Goal: Task Accomplishment & Management: Manage account settings

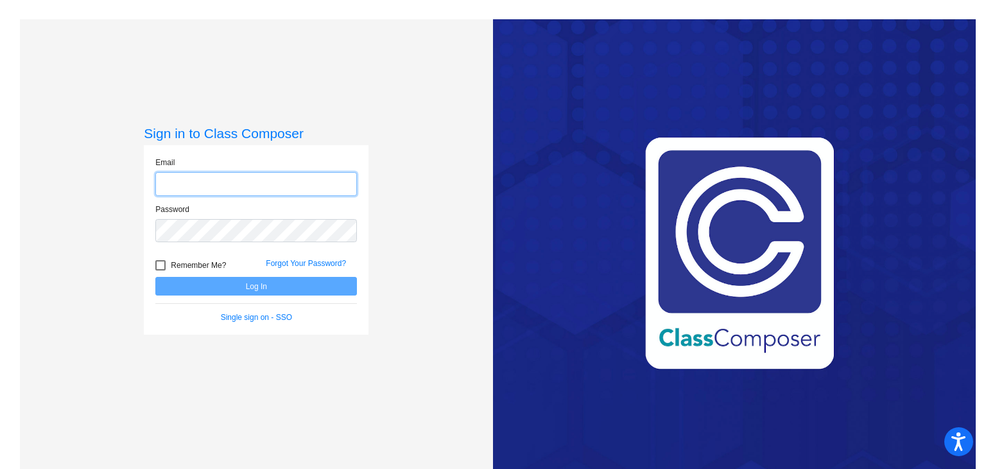
type input "[PERSON_NAME][EMAIL_ADDRESS][PERSON_NAME][DOMAIN_NAME]"
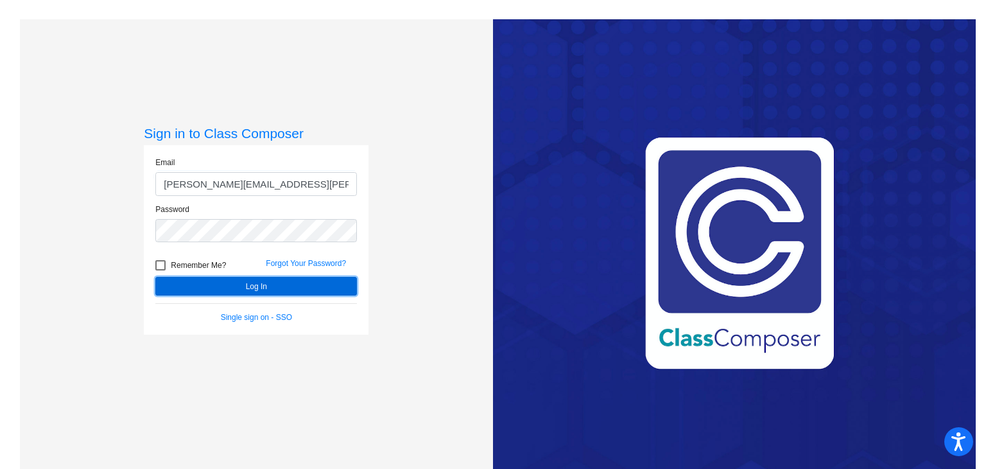
click at [229, 288] on button "Log In" at bounding box center [256, 286] width 202 height 19
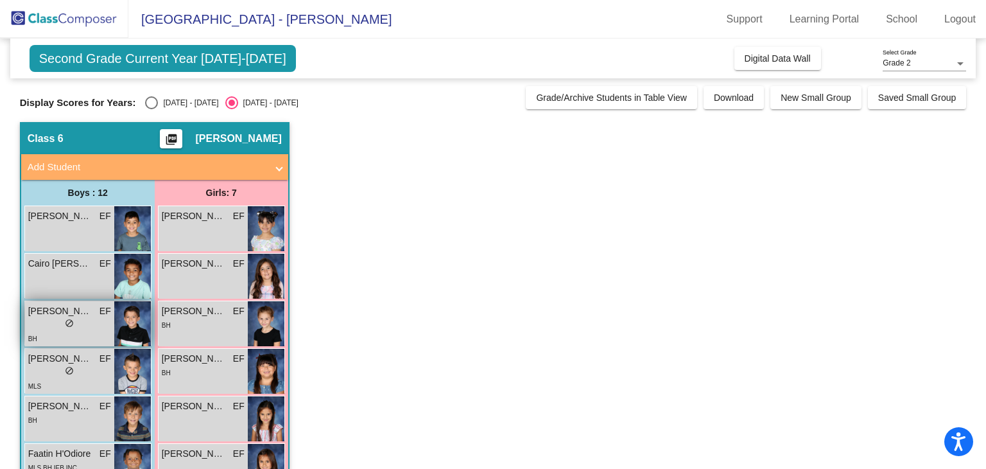
click at [63, 307] on span "[PERSON_NAME]" at bounding box center [60, 310] width 64 height 13
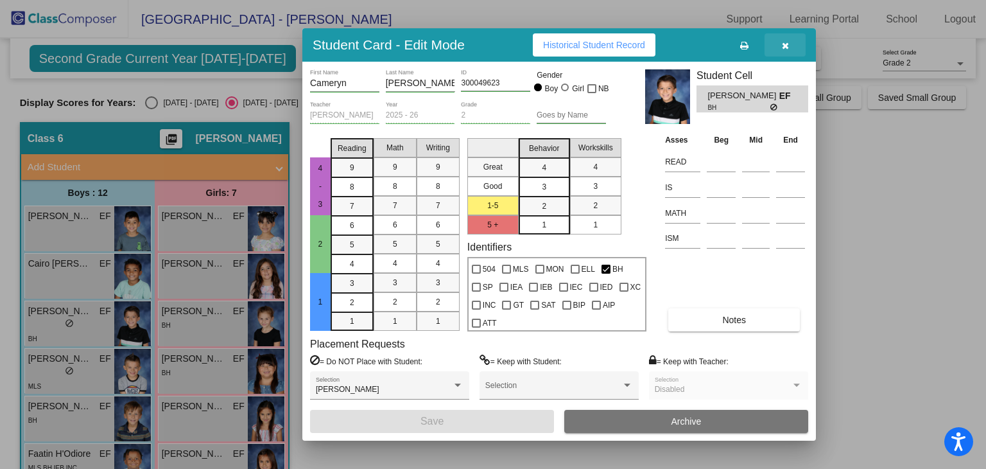
click at [788, 47] on icon "button" at bounding box center [785, 45] width 7 height 9
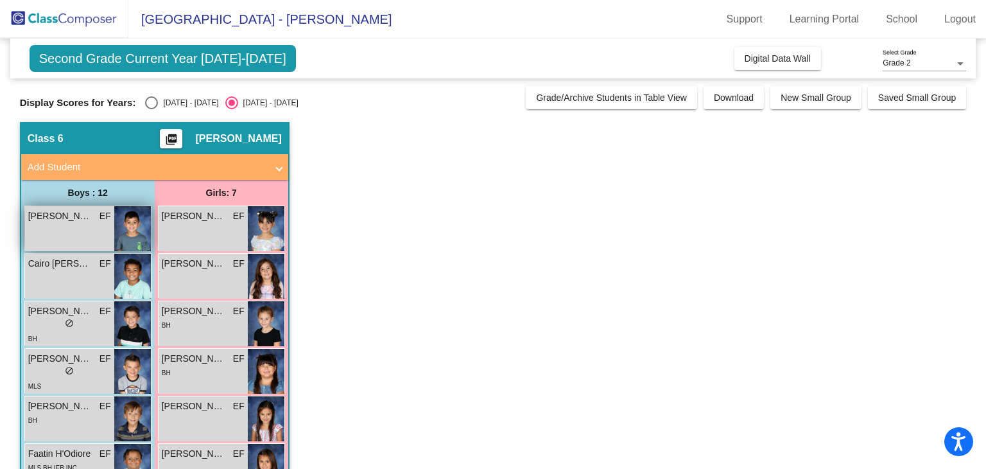
click at [69, 225] on div "[PERSON_NAME] EF lock do_not_disturb_alt" at bounding box center [69, 228] width 89 height 45
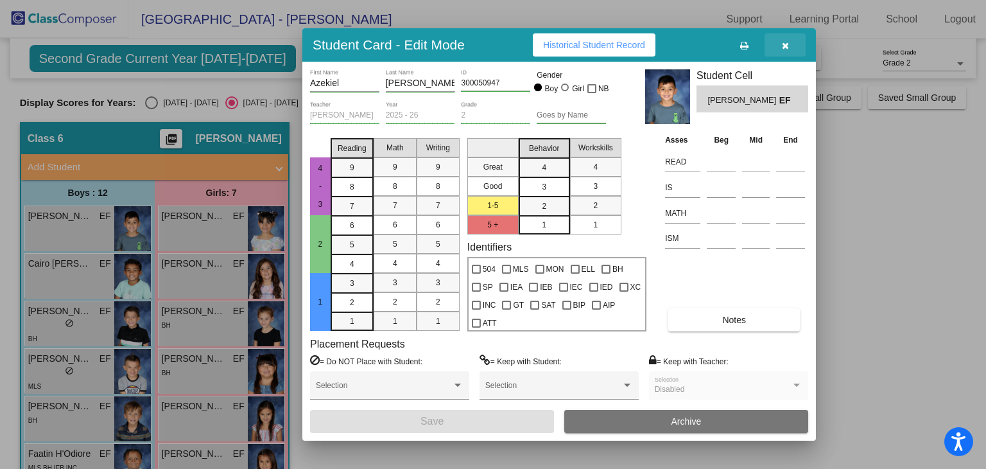
click at [779, 50] on button "button" at bounding box center [785, 44] width 41 height 23
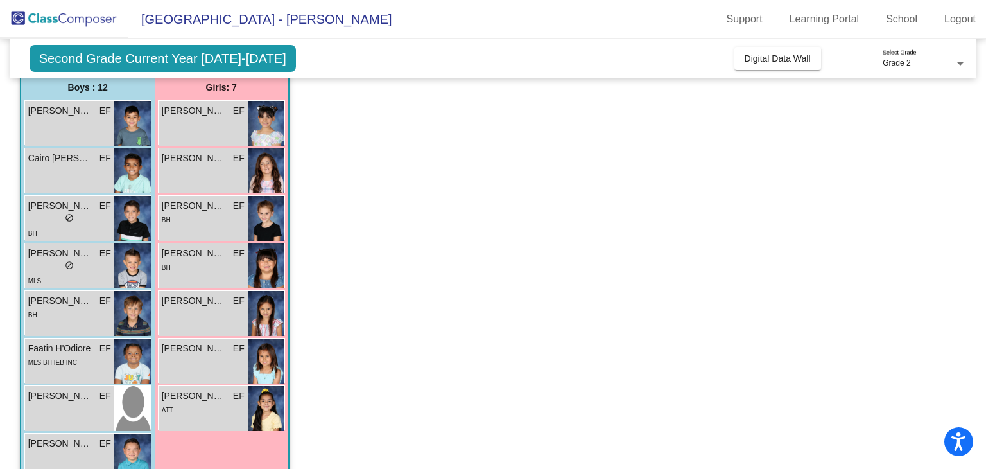
scroll to position [118, 0]
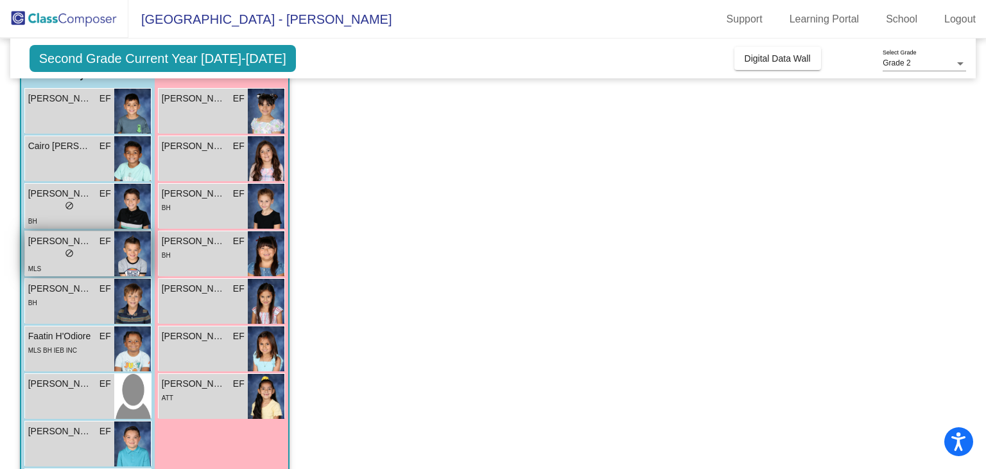
click at [64, 234] on span "[PERSON_NAME]" at bounding box center [60, 240] width 64 height 13
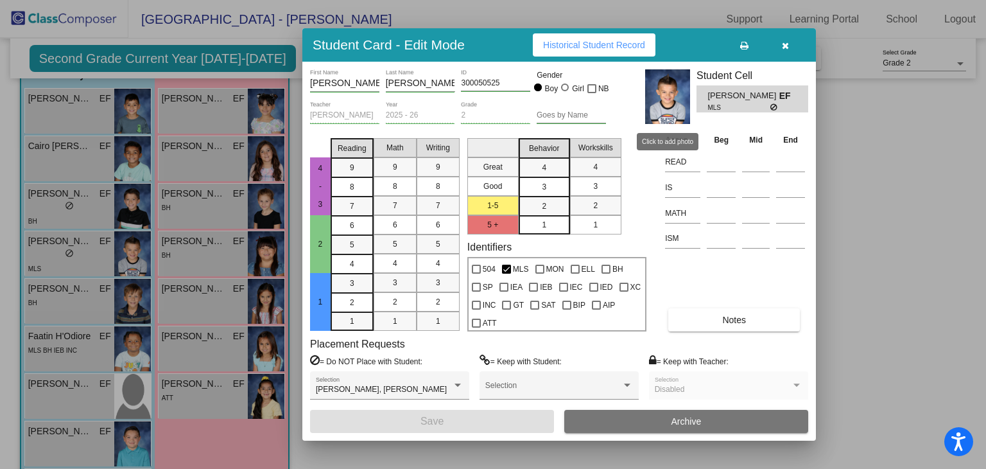
click at [669, 105] on img at bounding box center [667, 96] width 45 height 55
click at [782, 50] on button "button" at bounding box center [785, 44] width 41 height 23
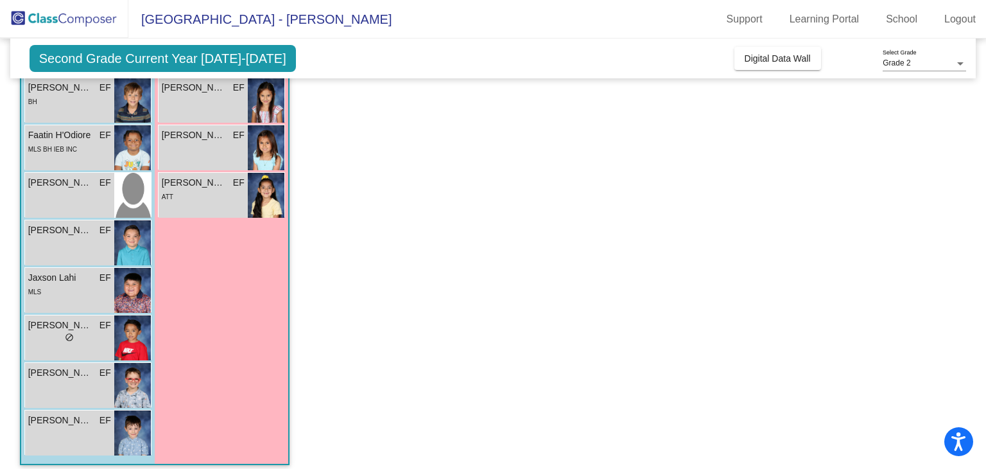
scroll to position [327, 0]
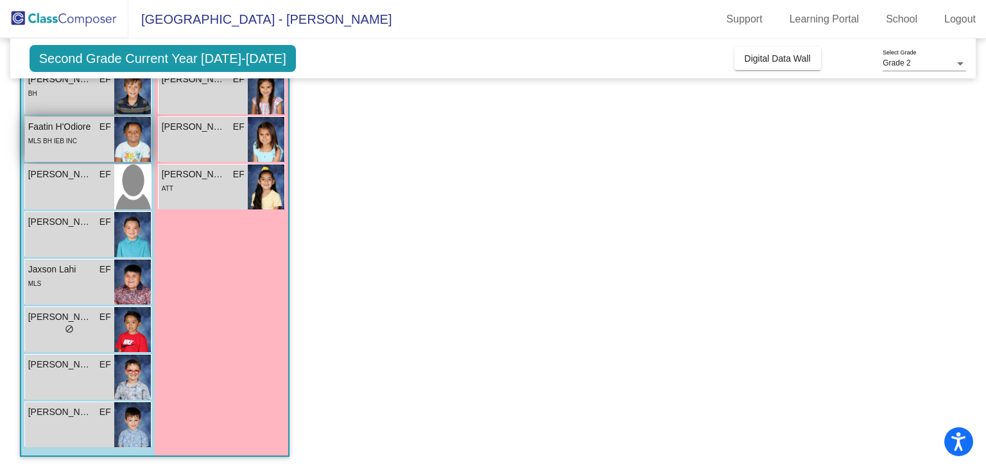
click at [82, 124] on span "Faatin H'Odiore" at bounding box center [60, 126] width 64 height 13
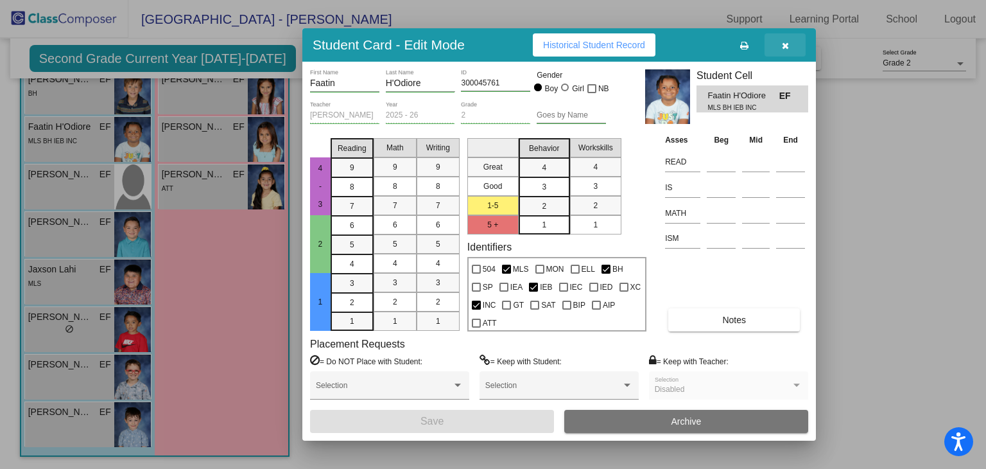
click at [791, 44] on button "button" at bounding box center [785, 44] width 41 height 23
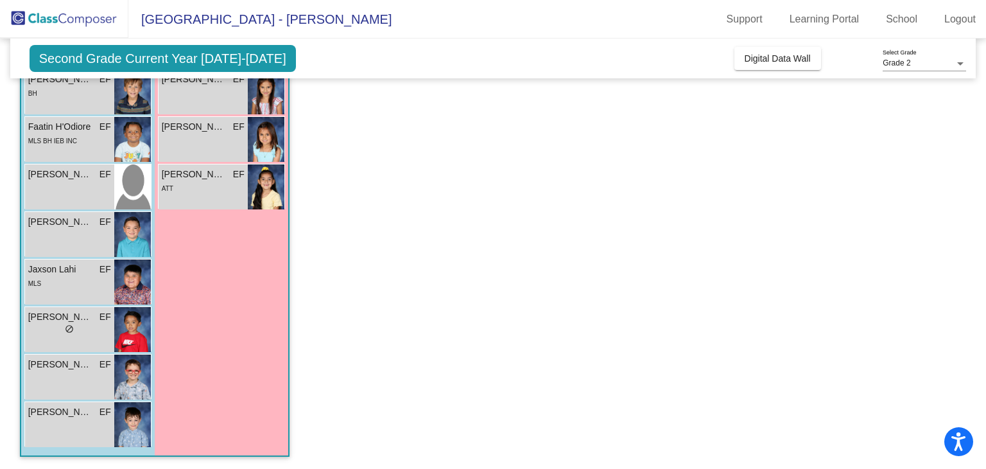
scroll to position [0, 0]
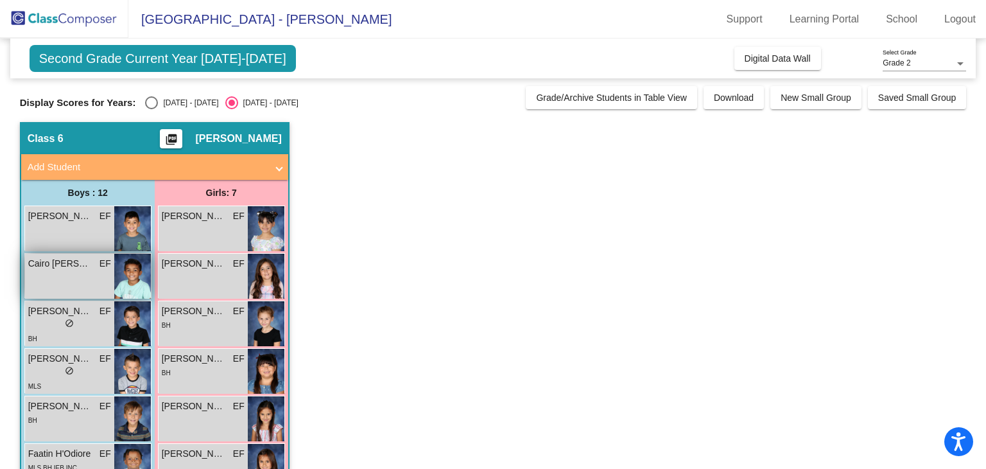
click at [60, 268] on span "Cairo [PERSON_NAME]" at bounding box center [60, 263] width 64 height 13
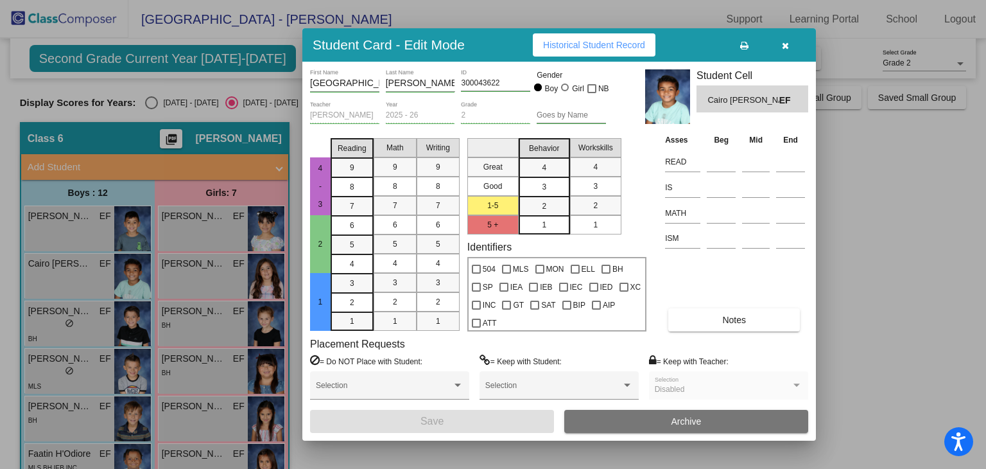
click at [784, 49] on icon "button" at bounding box center [785, 45] width 7 height 9
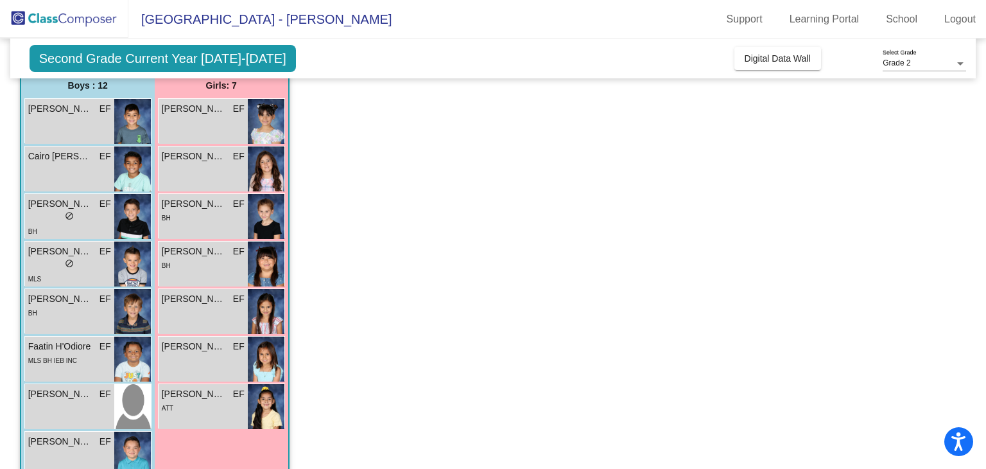
scroll to position [120, 0]
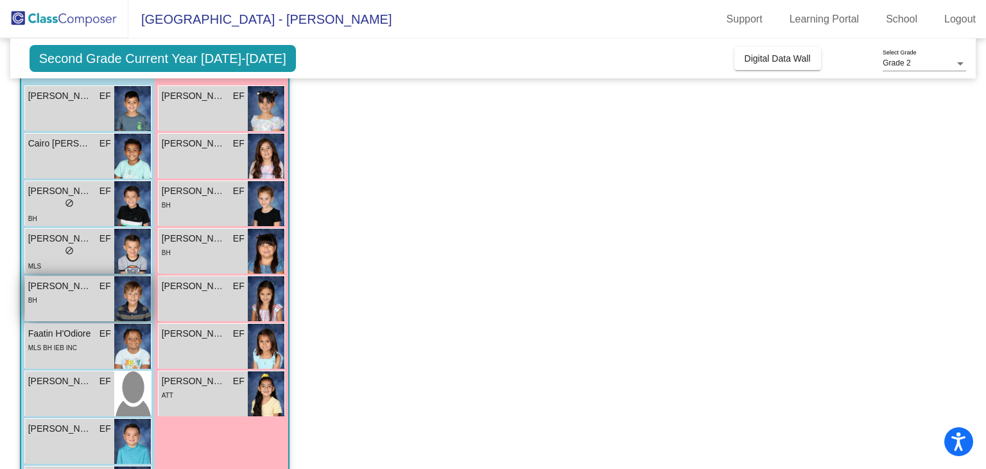
click at [58, 285] on span "[PERSON_NAME]" at bounding box center [60, 285] width 64 height 13
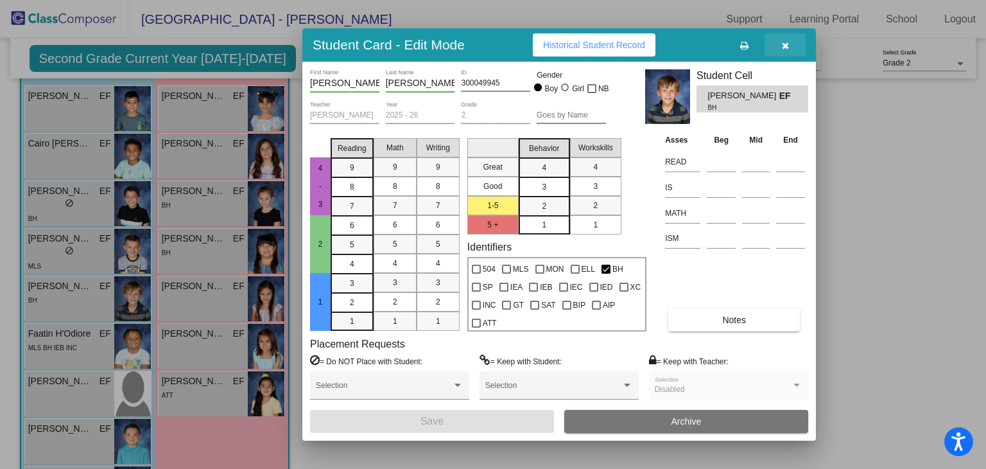
click at [791, 48] on button "button" at bounding box center [785, 44] width 41 height 23
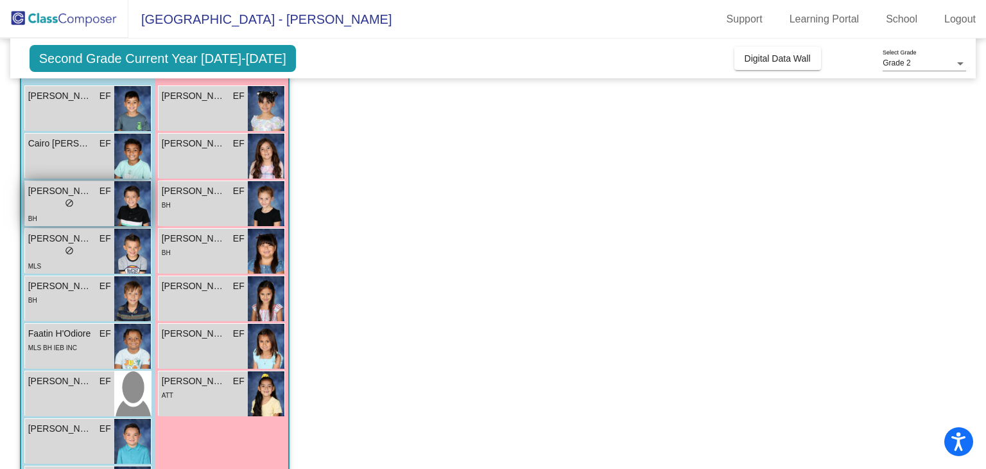
click at [46, 195] on span "[PERSON_NAME]" at bounding box center [60, 190] width 64 height 13
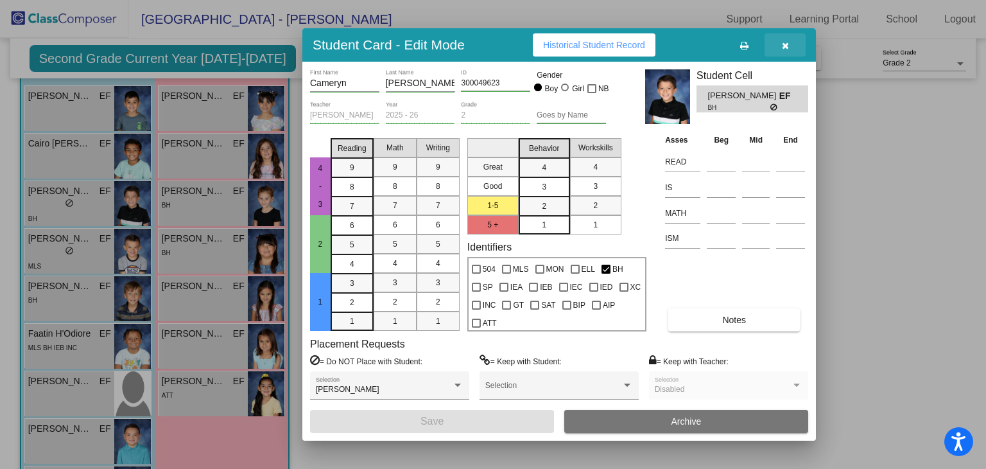
click at [789, 48] on button "button" at bounding box center [785, 44] width 41 height 23
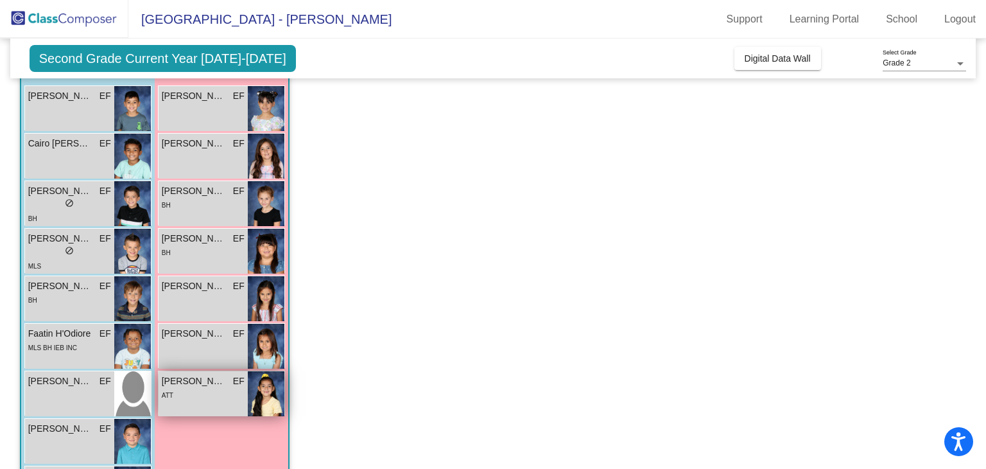
click at [179, 388] on div "ATT" at bounding box center [203, 394] width 83 height 13
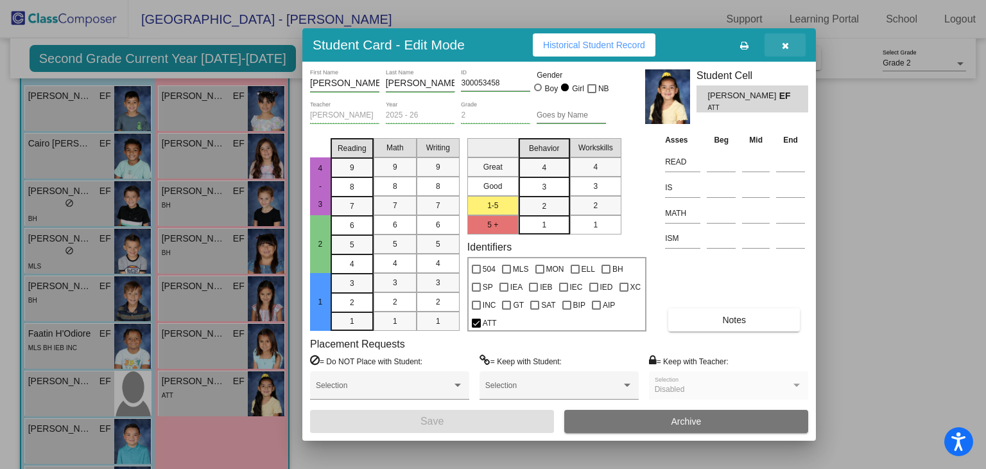
click at [782, 49] on icon "button" at bounding box center [785, 45] width 7 height 9
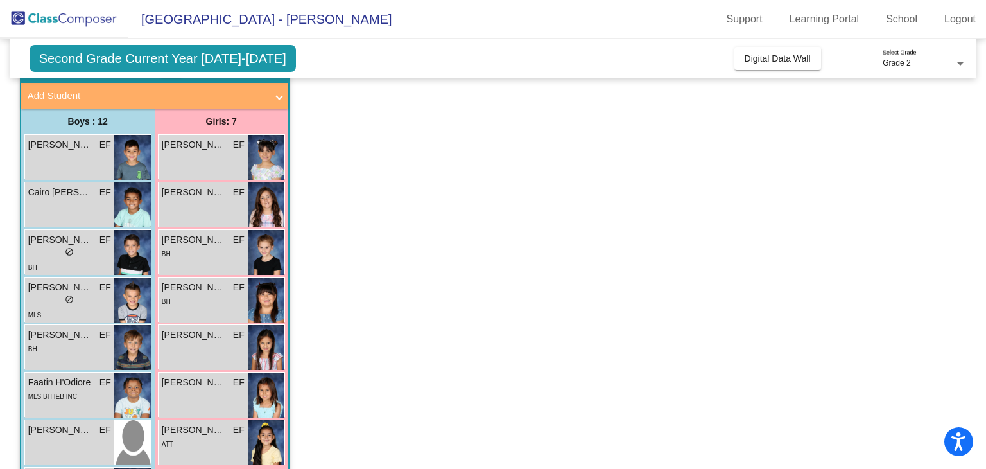
scroll to position [136, 0]
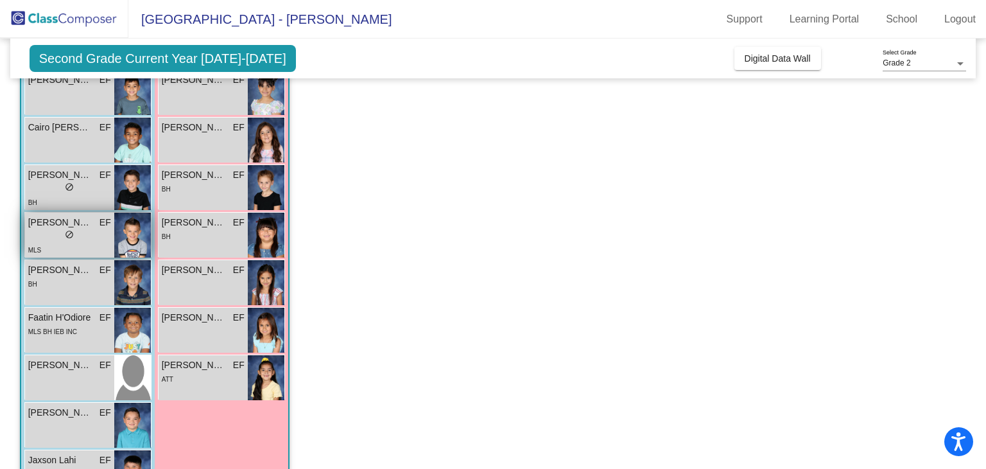
click at [64, 220] on span "[PERSON_NAME]" at bounding box center [60, 222] width 64 height 13
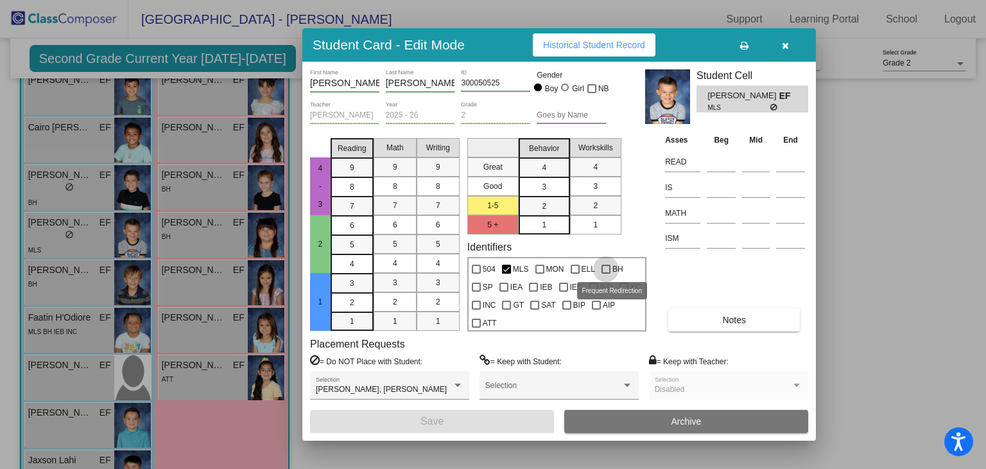
click at [606, 270] on div at bounding box center [606, 269] width 9 height 9
click at [606, 274] on input "BH" at bounding box center [606, 274] width 1 height 1
checkbox input "true"
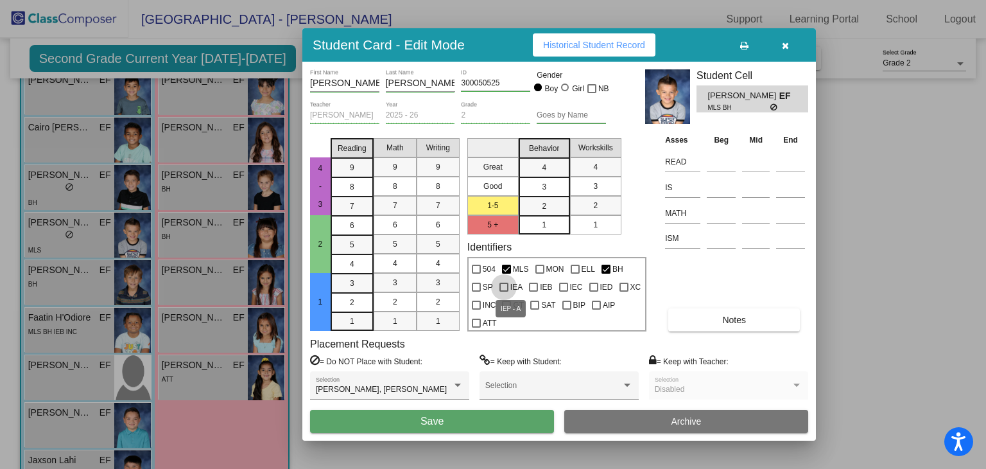
click at [504, 284] on div at bounding box center [504, 287] width 9 height 9
click at [504, 292] on input "IEA" at bounding box center [503, 292] width 1 height 1
checkbox input "true"
click at [465, 425] on button "Save" at bounding box center [432, 421] width 244 height 23
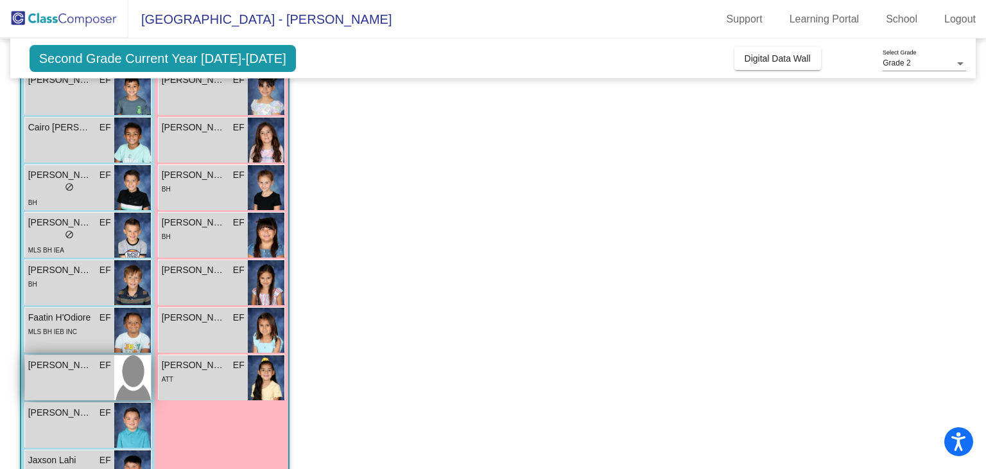
click at [48, 365] on span "[PERSON_NAME]" at bounding box center [60, 364] width 64 height 13
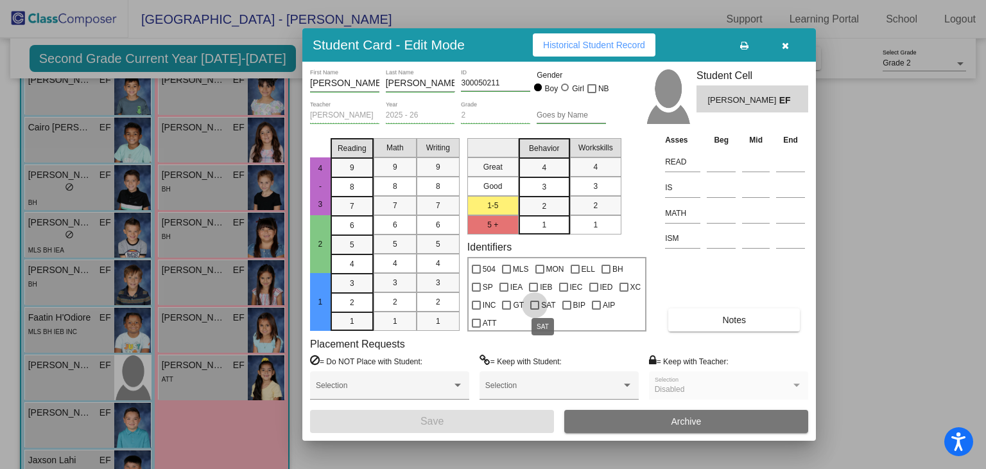
click at [534, 304] on div at bounding box center [534, 305] width 9 height 9
click at [534, 310] on input "SAT" at bounding box center [534, 310] width 1 height 1
checkbox input "true"
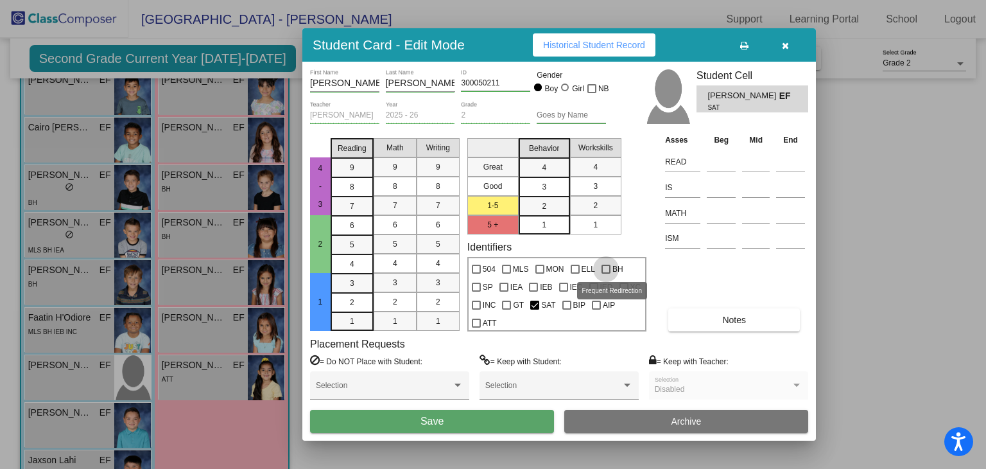
click at [609, 268] on div at bounding box center [606, 269] width 9 height 9
click at [606, 274] on input "BH" at bounding box center [606, 274] width 1 height 1
checkbox input "true"
click at [505, 268] on div at bounding box center [506, 269] width 9 height 9
click at [506, 274] on input "MLS" at bounding box center [506, 274] width 1 height 1
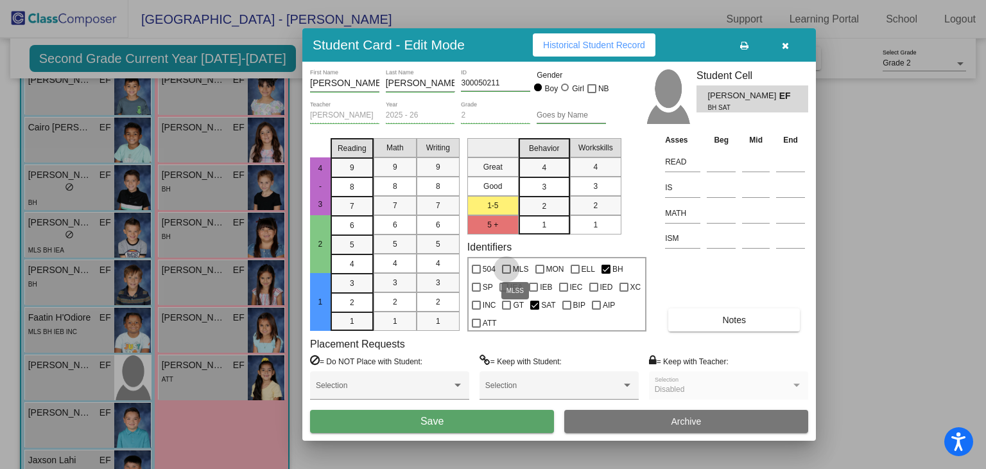
checkbox input "true"
click at [465, 424] on button "Save" at bounding box center [432, 421] width 244 height 23
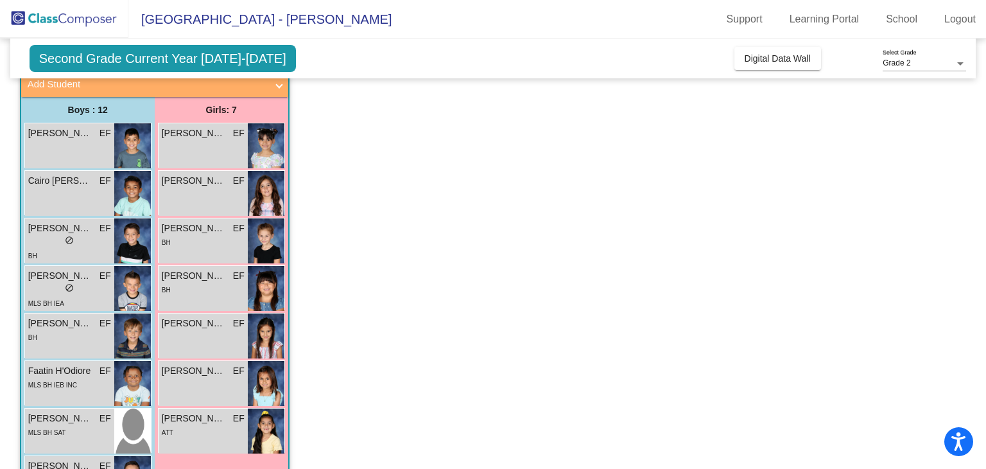
scroll to position [78, 0]
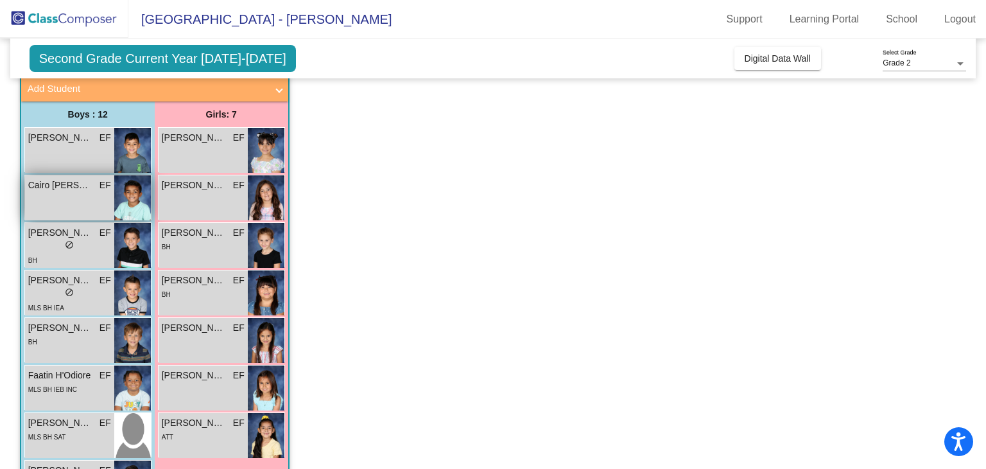
click at [51, 183] on span "Cairo [PERSON_NAME]" at bounding box center [60, 185] width 64 height 13
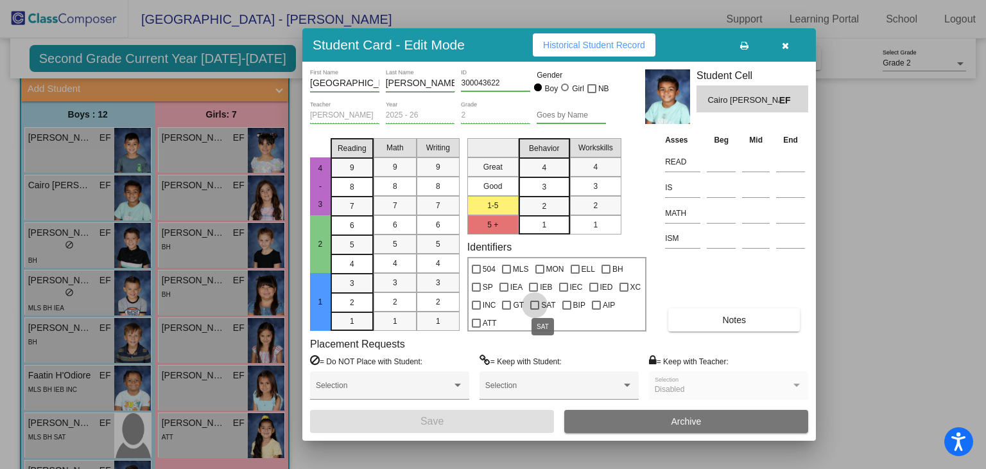
click at [532, 306] on div at bounding box center [534, 305] width 9 height 9
click at [534, 310] on input "SAT" at bounding box center [534, 310] width 1 height 1
checkbox input "true"
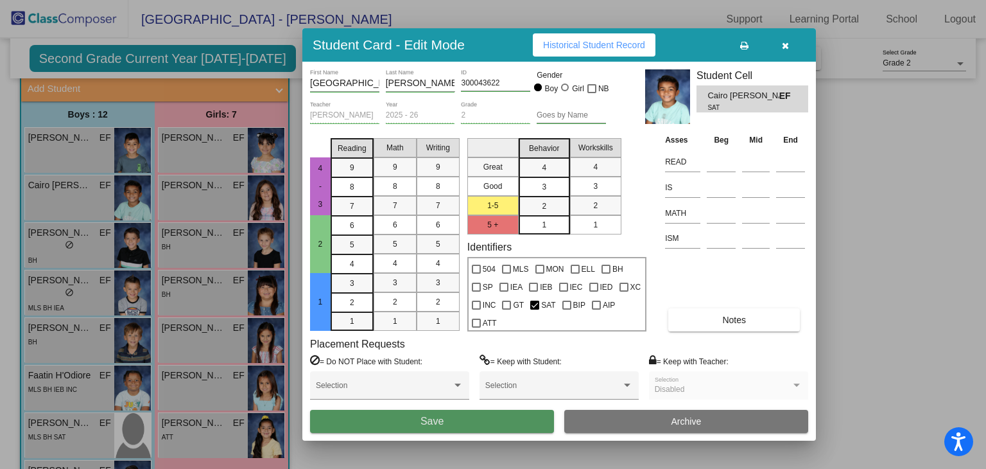
click at [485, 417] on button "Save" at bounding box center [432, 421] width 244 height 23
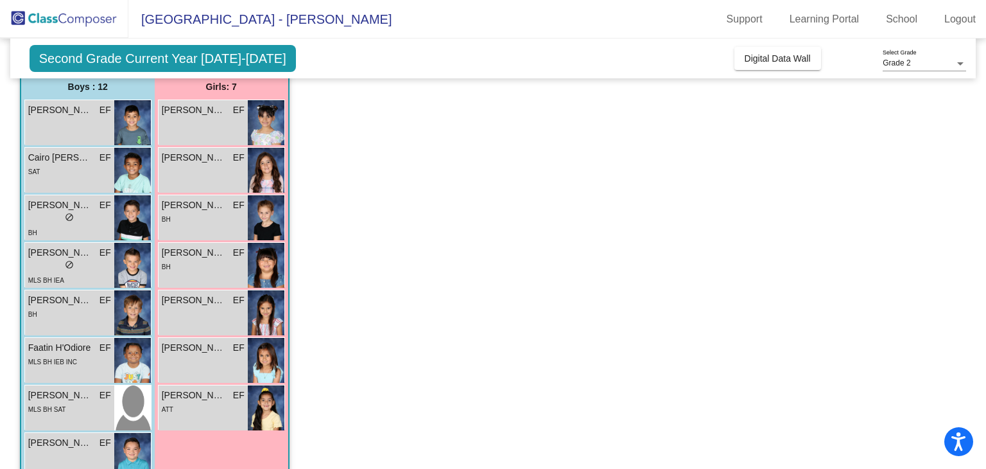
scroll to position [105, 0]
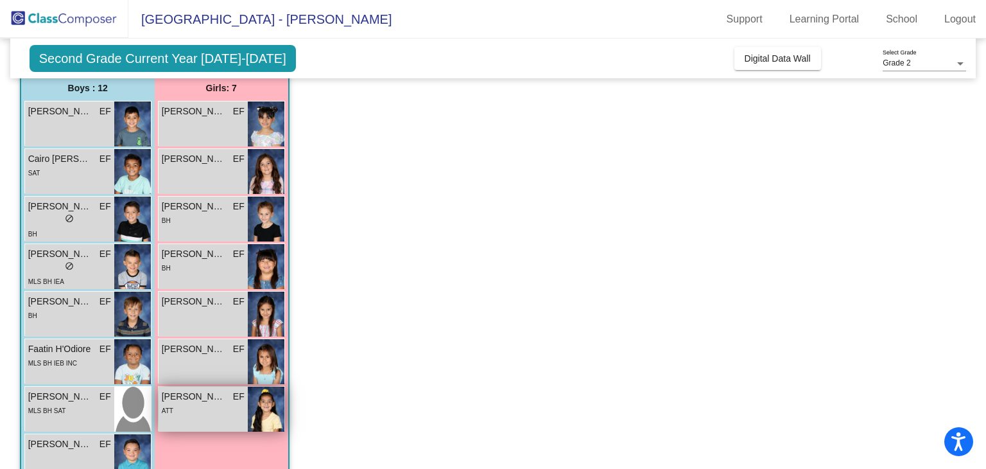
click at [192, 391] on span "[PERSON_NAME]" at bounding box center [194, 396] width 64 height 13
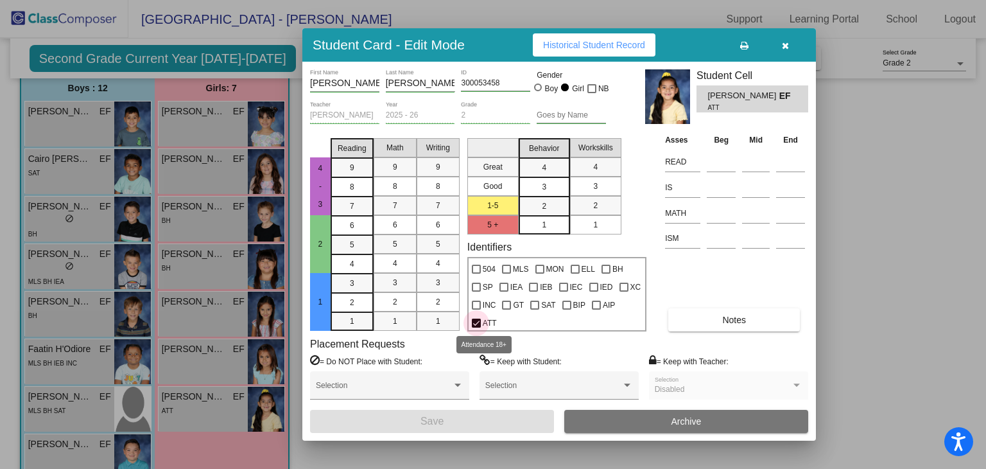
click at [492, 320] on span "ATT" at bounding box center [490, 322] width 14 height 15
click at [477, 328] on input "ATT" at bounding box center [476, 328] width 1 height 1
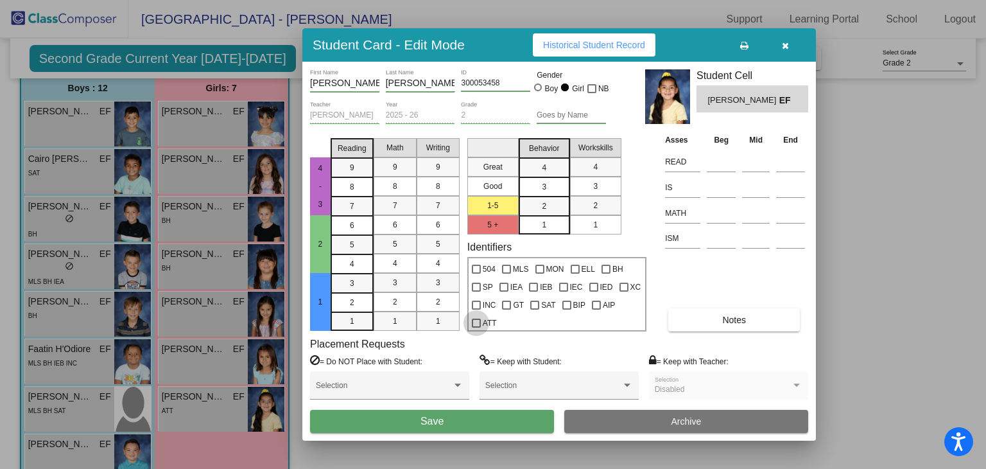
click at [492, 320] on span "ATT" at bounding box center [490, 322] width 14 height 15
click at [477, 328] on input "ATT" at bounding box center [476, 328] width 1 height 1
checkbox input "true"
click at [432, 430] on button "Save" at bounding box center [432, 421] width 244 height 23
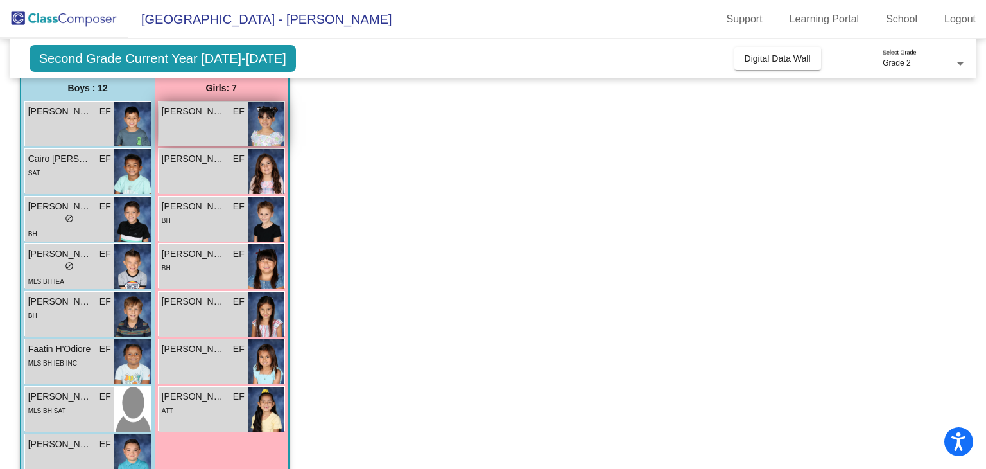
click at [213, 109] on span "[PERSON_NAME]" at bounding box center [194, 111] width 64 height 13
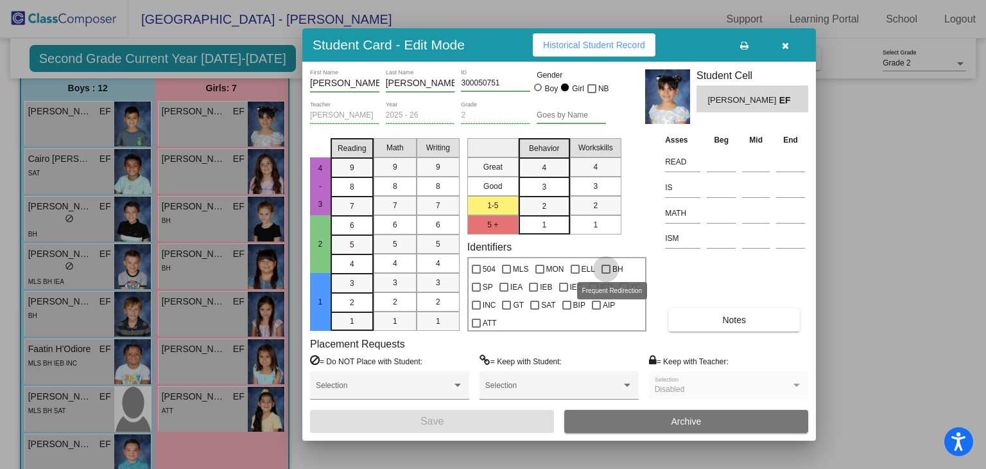
click at [604, 268] on div at bounding box center [606, 269] width 9 height 9
click at [606, 274] on input "BH" at bounding box center [606, 274] width 1 height 1
checkbox input "true"
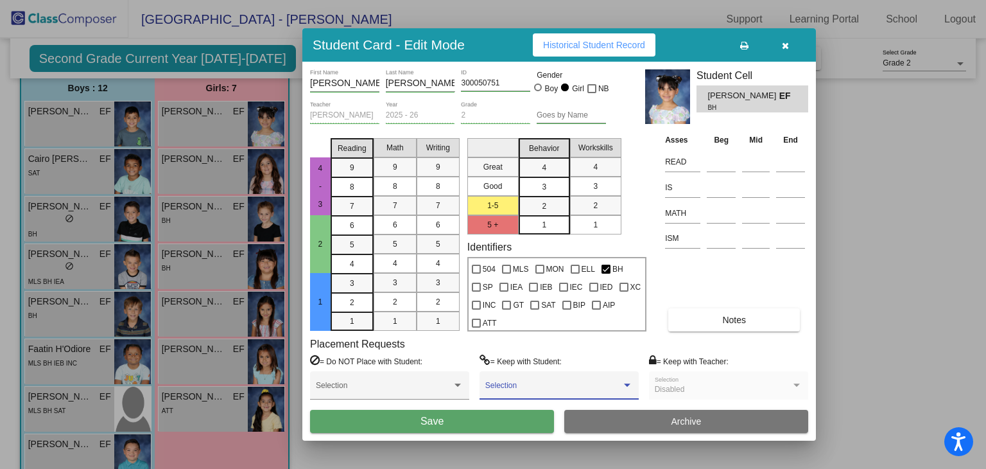
click at [624, 386] on div at bounding box center [628, 385] width 12 height 9
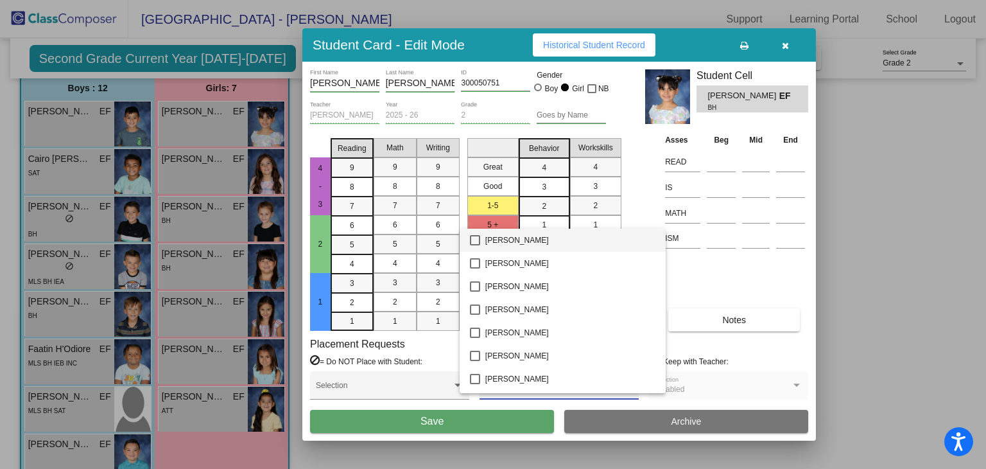
click at [662, 275] on div at bounding box center [493, 234] width 986 height 469
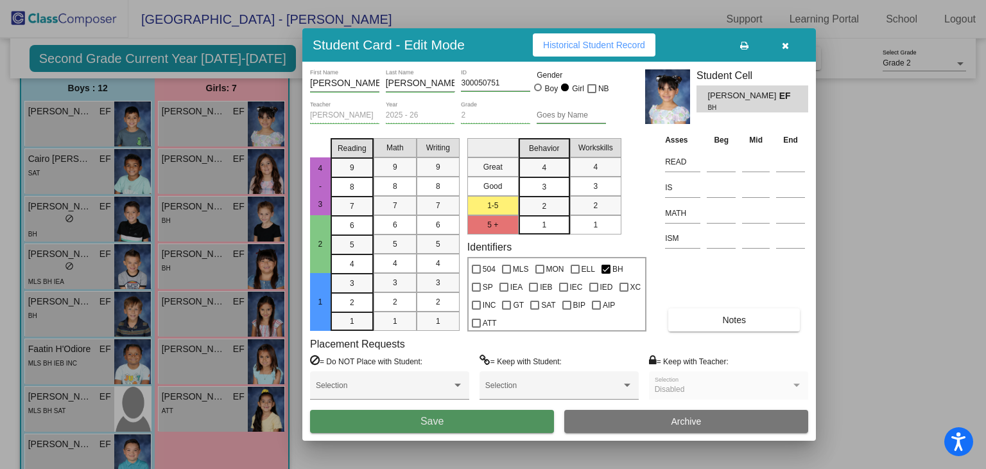
click at [439, 419] on span "Save" at bounding box center [432, 420] width 23 height 11
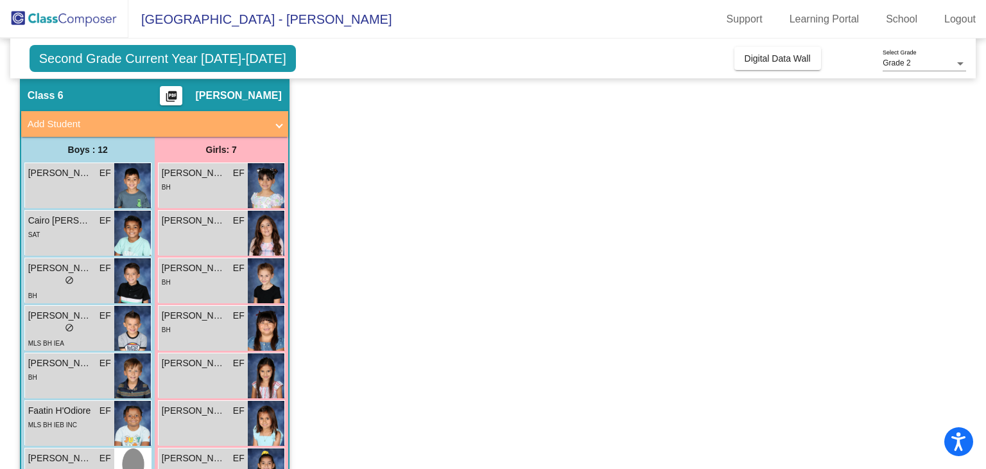
scroll to position [0, 0]
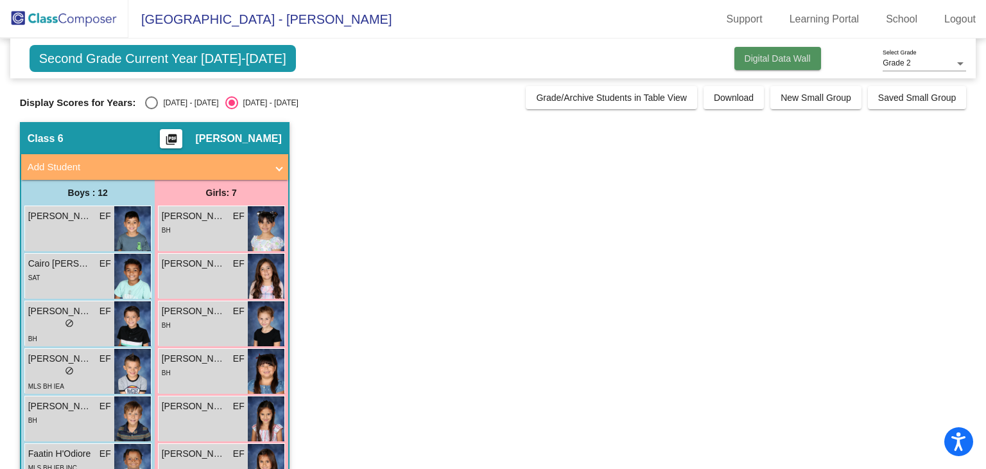
click at [794, 57] on span "Digital Data Wall" at bounding box center [778, 58] width 66 height 10
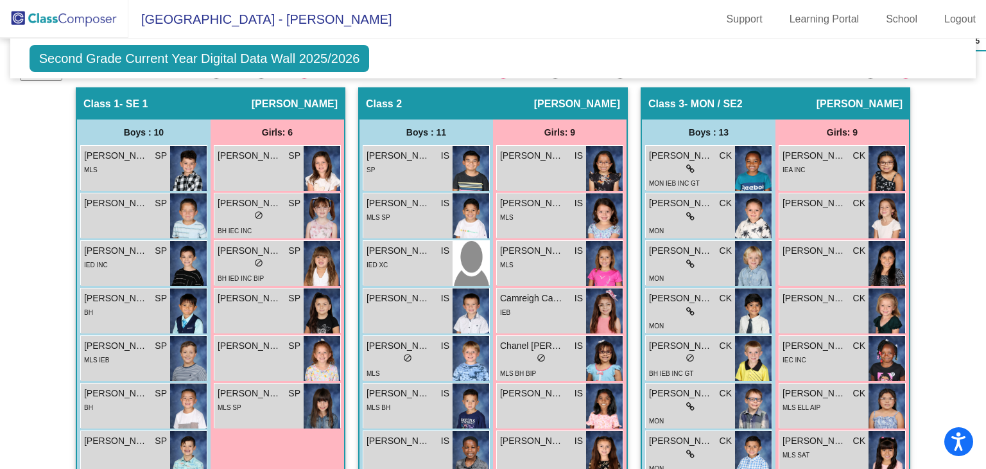
scroll to position [353, 0]
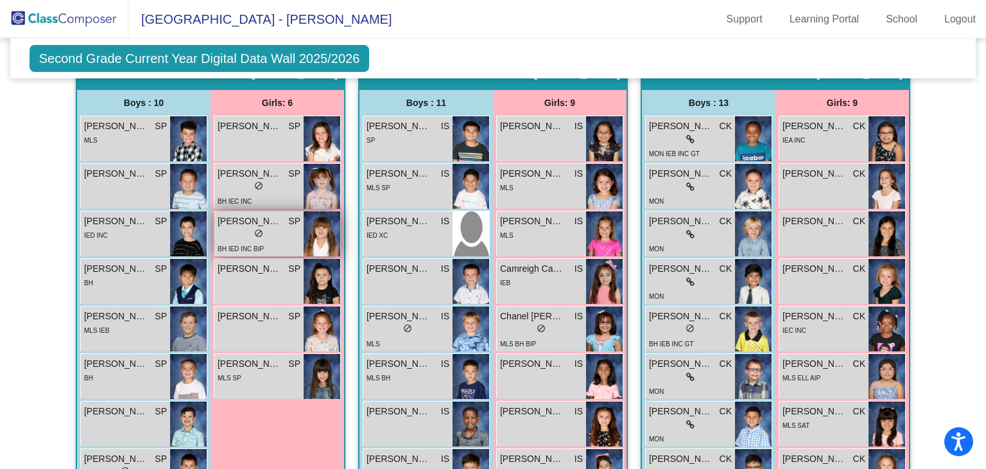
click at [236, 216] on span "[PERSON_NAME]" at bounding box center [250, 220] width 64 height 13
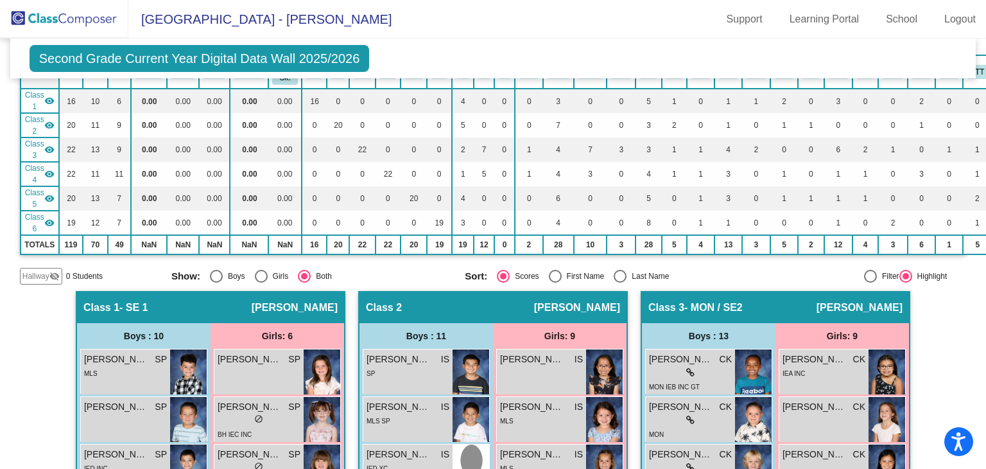
scroll to position [0, 0]
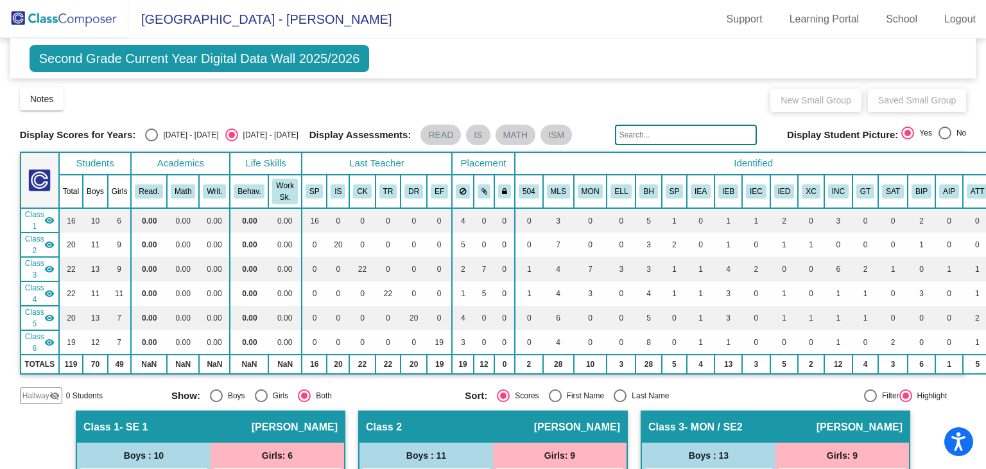
click at [50, 342] on mat-icon "visibility" at bounding box center [49, 342] width 10 height 10
click at [50, 342] on mat-icon "visibility_off" at bounding box center [49, 342] width 10 height 10
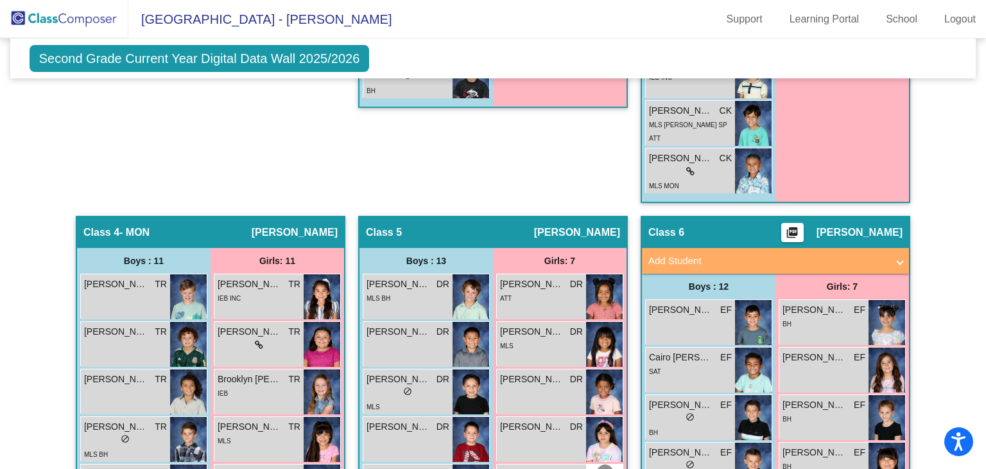
scroll to position [895, 0]
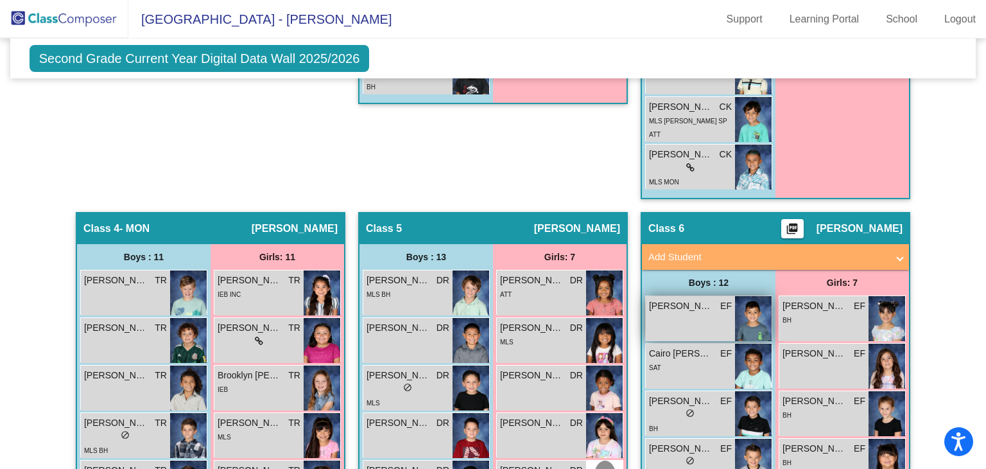
click at [658, 299] on span "[PERSON_NAME]" at bounding box center [681, 305] width 64 height 13
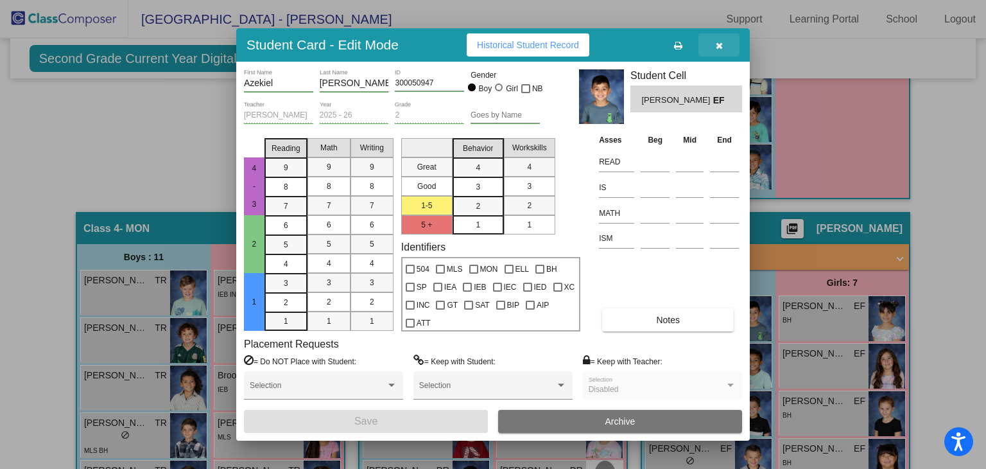
click at [724, 46] on button "button" at bounding box center [719, 44] width 41 height 23
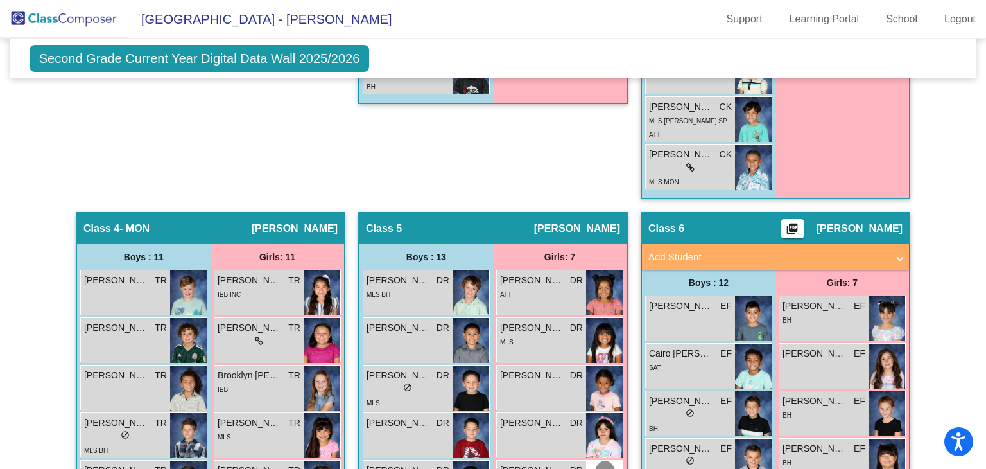
click at [898, 250] on span at bounding box center [900, 257] width 5 height 15
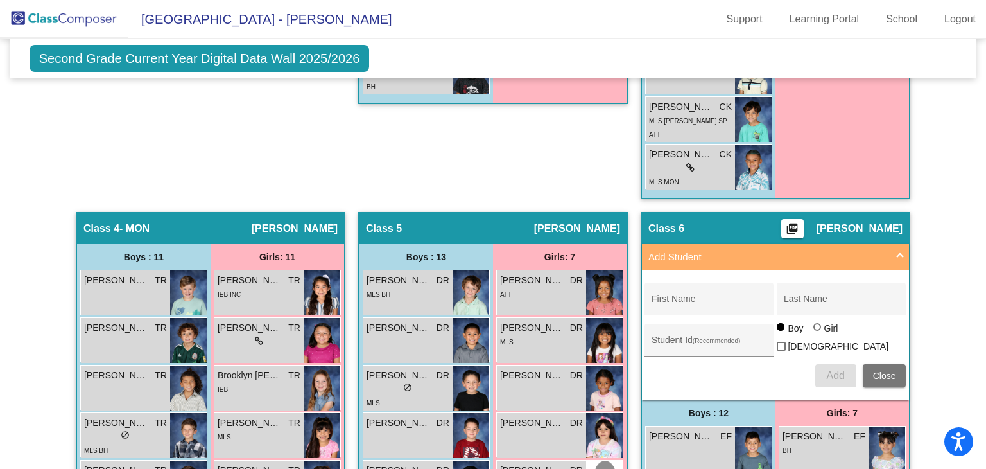
click at [898, 250] on span at bounding box center [900, 257] width 5 height 15
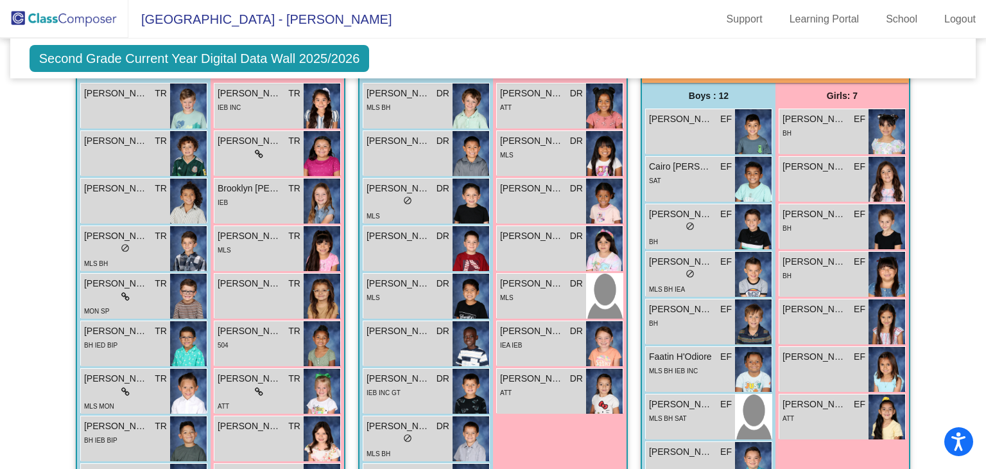
scroll to position [1084, 0]
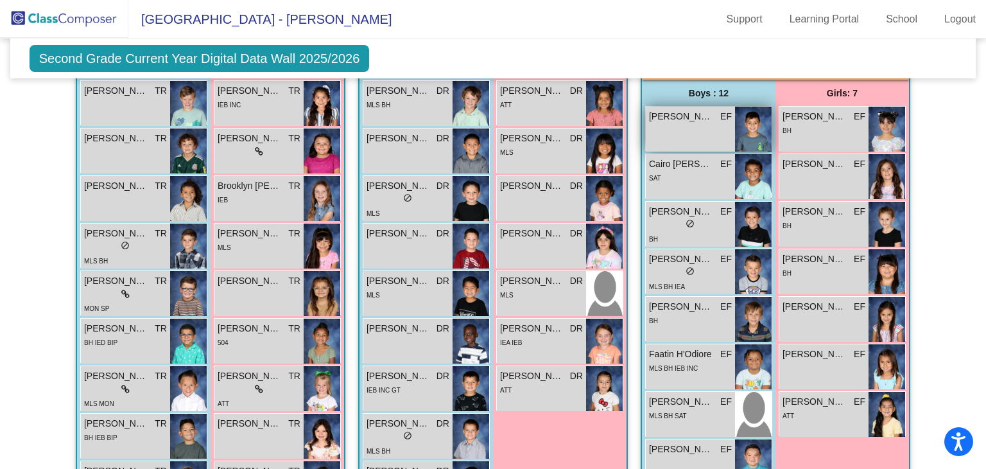
click at [658, 114] on span "[PERSON_NAME]" at bounding box center [681, 116] width 64 height 13
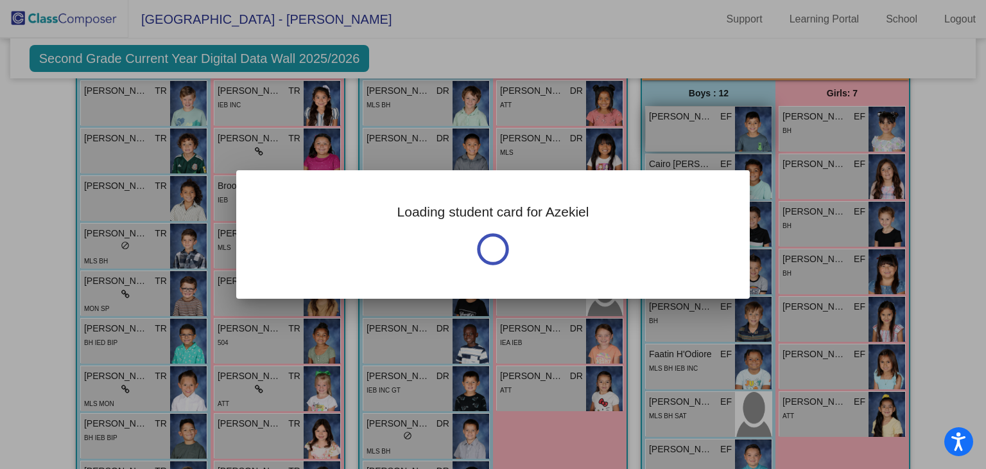
click at [658, 114] on div at bounding box center [493, 234] width 986 height 469
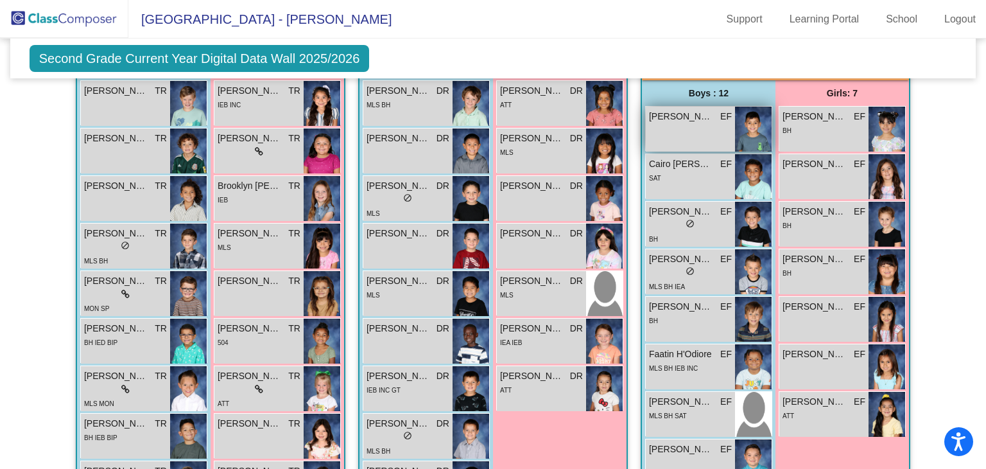
click at [658, 114] on span "[PERSON_NAME]" at bounding box center [681, 116] width 64 height 13
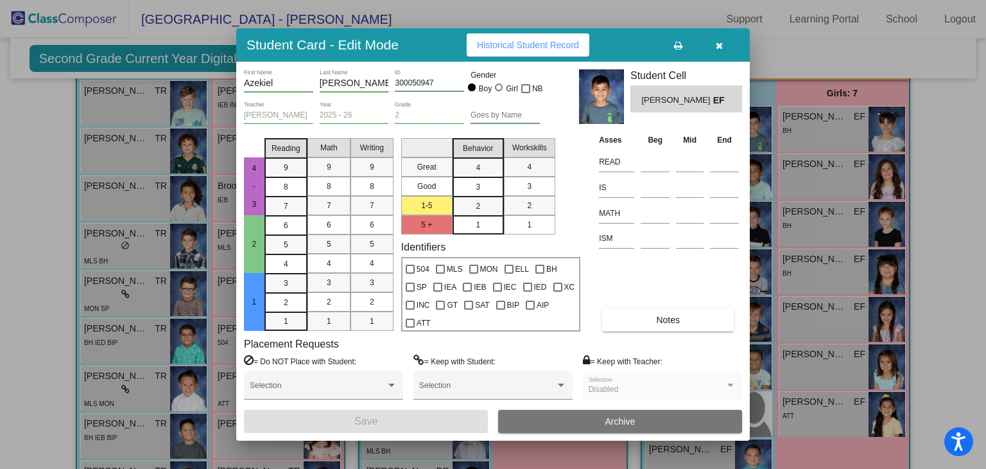
click at [342, 110] on div "2025 - 26 Year" at bounding box center [354, 112] width 69 height 22
click at [632, 332] on div "Azekiel First Name [PERSON_NAME] Last Name 300050947 ID Gender Boy Girl NB [PER…" at bounding box center [493, 250] width 498 height 363
click at [629, 322] on button "Notes" at bounding box center [668, 319] width 132 height 23
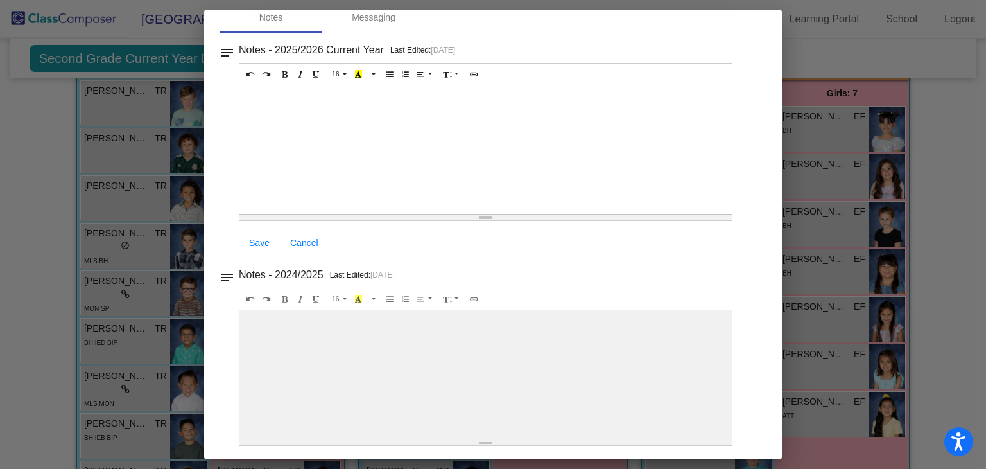
scroll to position [0, 0]
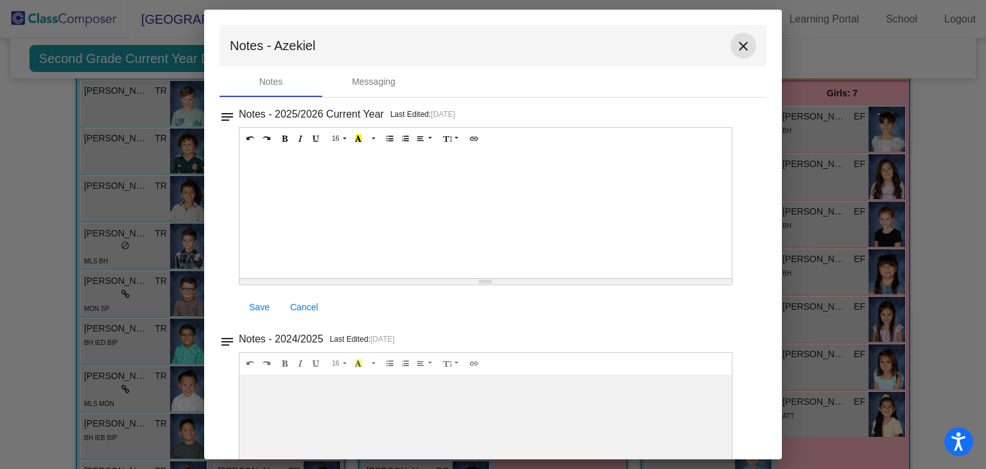
click at [737, 53] on mat-icon "close" at bounding box center [743, 46] width 15 height 15
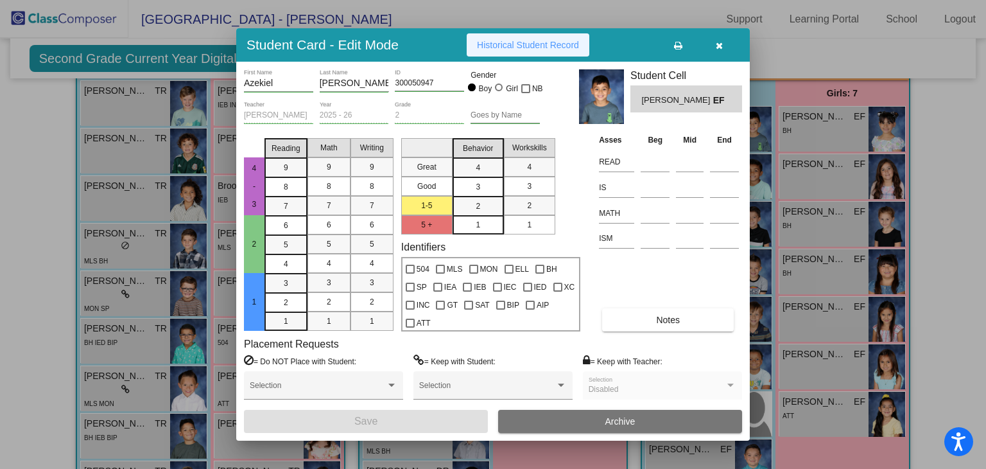
click at [564, 49] on span "Historical Student Record" at bounding box center [528, 45] width 102 height 10
click at [726, 43] on button "button" at bounding box center [719, 44] width 41 height 23
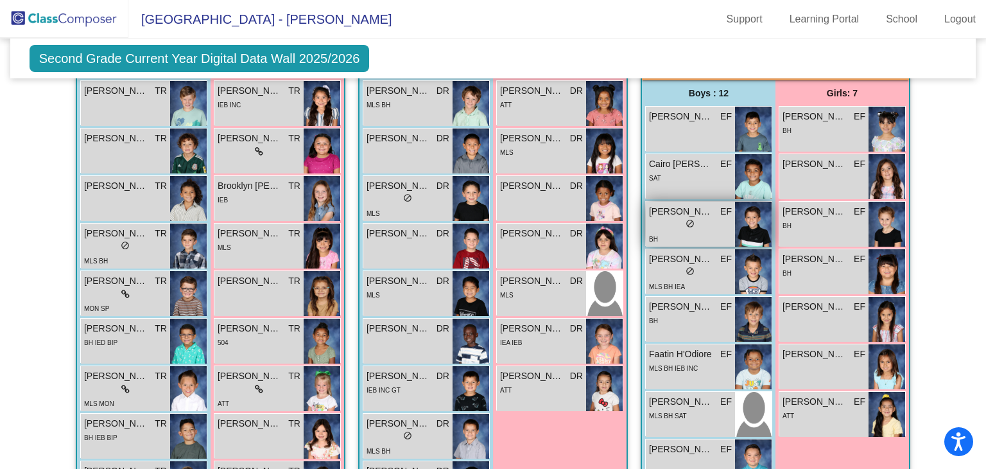
click at [661, 206] on span "[PERSON_NAME]" at bounding box center [681, 211] width 64 height 13
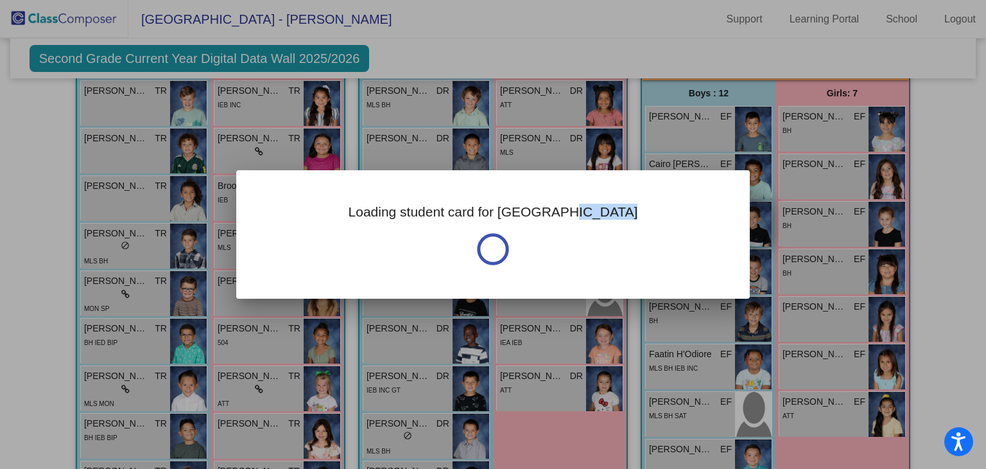
click at [661, 206] on div "Loading student card for [GEOGRAPHIC_DATA]" at bounding box center [493, 234] width 514 height 128
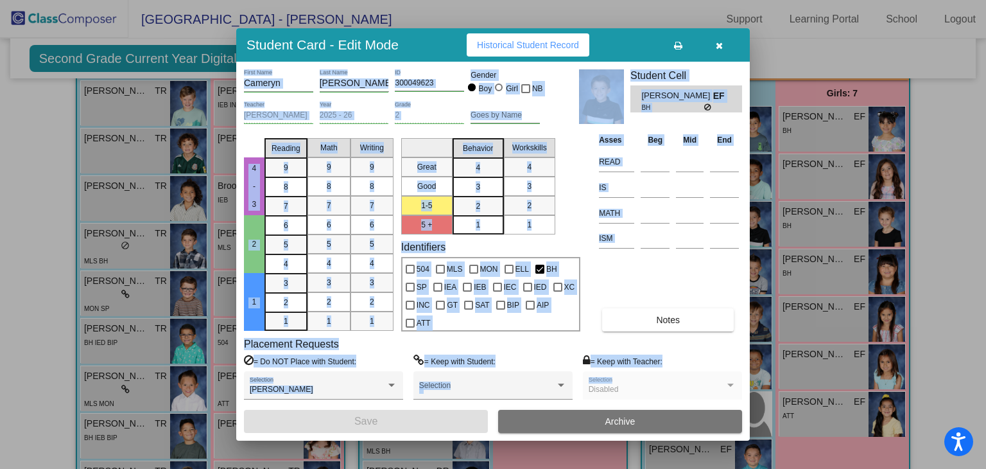
click at [443, 48] on div "Student Card - Edit Mode Historical Student Record" at bounding box center [493, 44] width 514 height 33
click at [591, 60] on div "Student Card - Edit Mode Historical Student Record" at bounding box center [493, 44] width 514 height 33
click at [586, 162] on div "4 - 3 2 1 Reading 9 8 7 6 5 4 3 2 1 Math 9 8 7 6 5 4 3 2 1 Writing 9 8 7 6 5 4 …" at bounding box center [493, 232] width 498 height 198
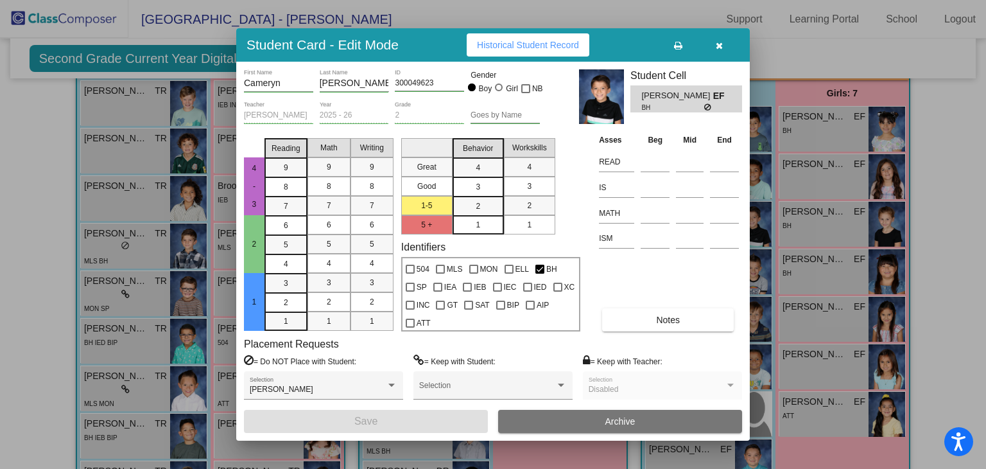
click at [518, 40] on span "Historical Student Record" at bounding box center [528, 45] width 102 height 10
click at [721, 41] on icon "button" at bounding box center [719, 45] width 7 height 9
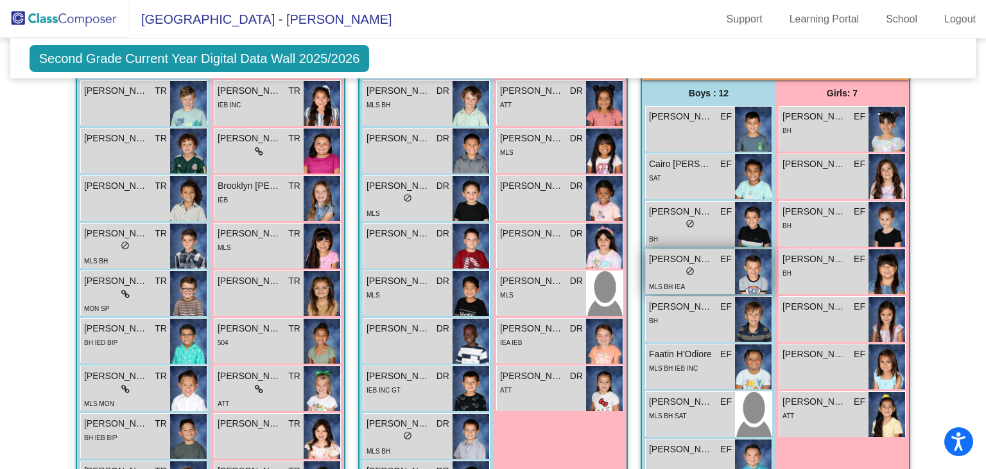
click at [672, 252] on span "[PERSON_NAME]" at bounding box center [681, 258] width 64 height 13
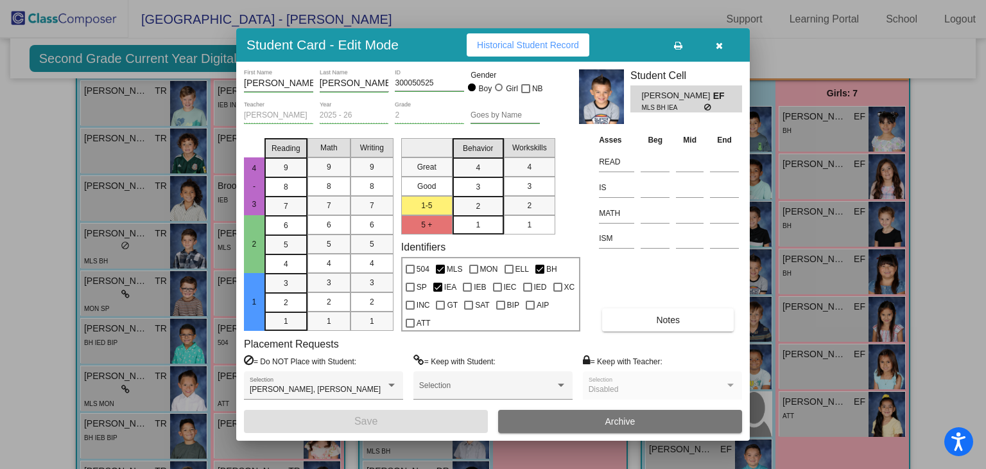
click at [539, 46] on span "Historical Student Record" at bounding box center [528, 45] width 102 height 10
click at [725, 44] on button "button" at bounding box center [719, 44] width 41 height 23
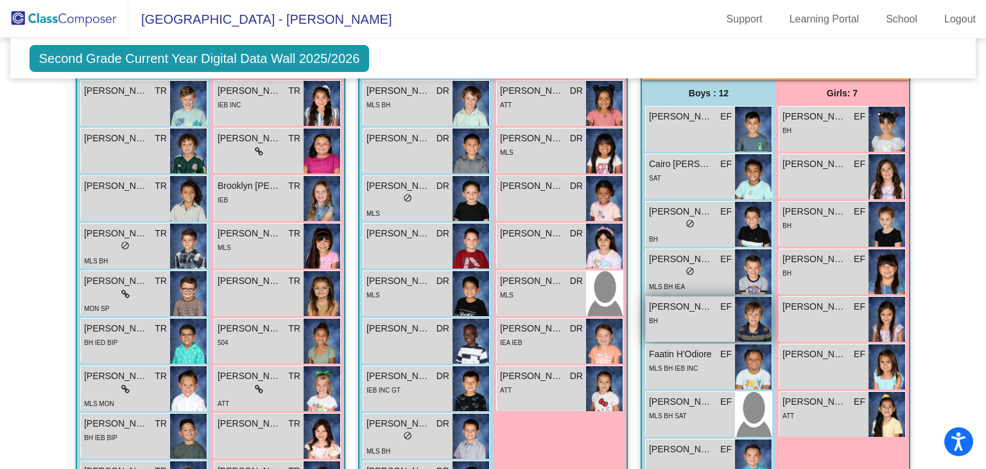
click at [672, 305] on span "[PERSON_NAME]" at bounding box center [681, 306] width 64 height 13
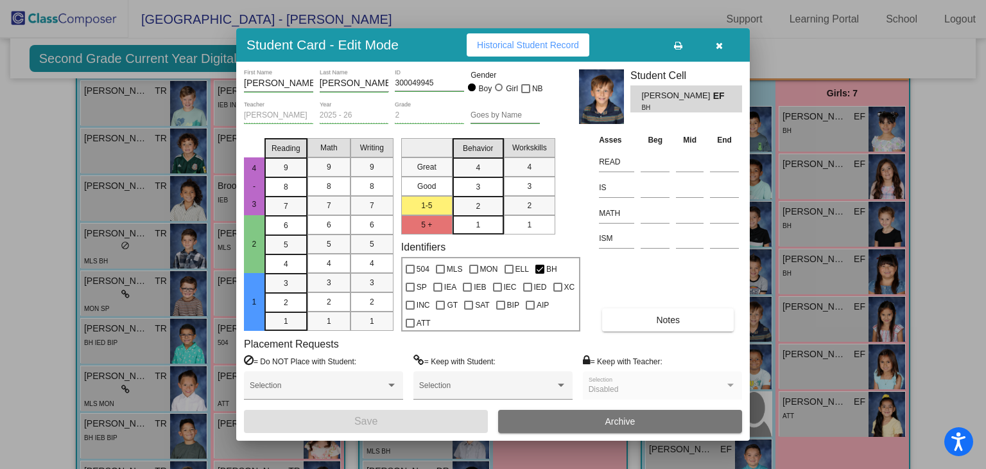
click at [524, 49] on span "Historical Student Record" at bounding box center [528, 45] width 102 height 10
click at [724, 51] on button "button" at bounding box center [719, 44] width 41 height 23
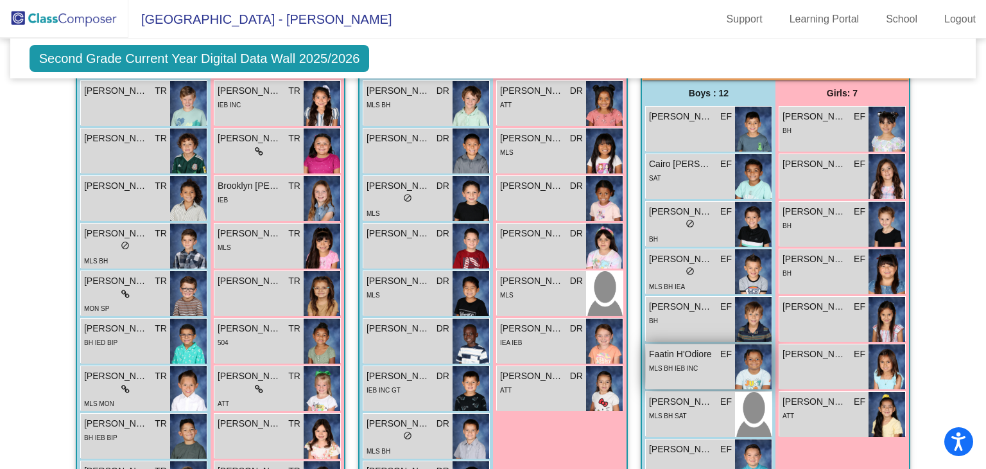
click at [670, 349] on span "Faatin H'Odiore" at bounding box center [681, 353] width 64 height 13
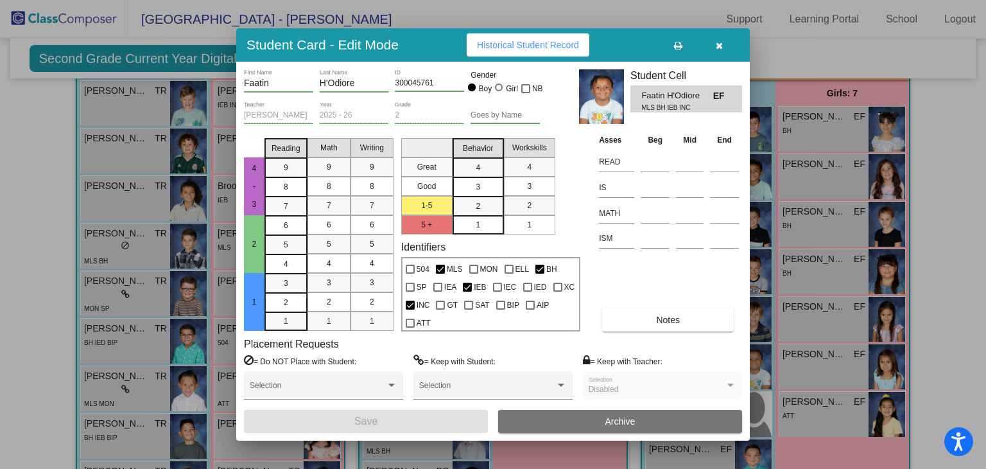
click at [529, 48] on span "Historical Student Record" at bounding box center [528, 45] width 102 height 10
click at [717, 51] on button "button" at bounding box center [719, 44] width 41 height 23
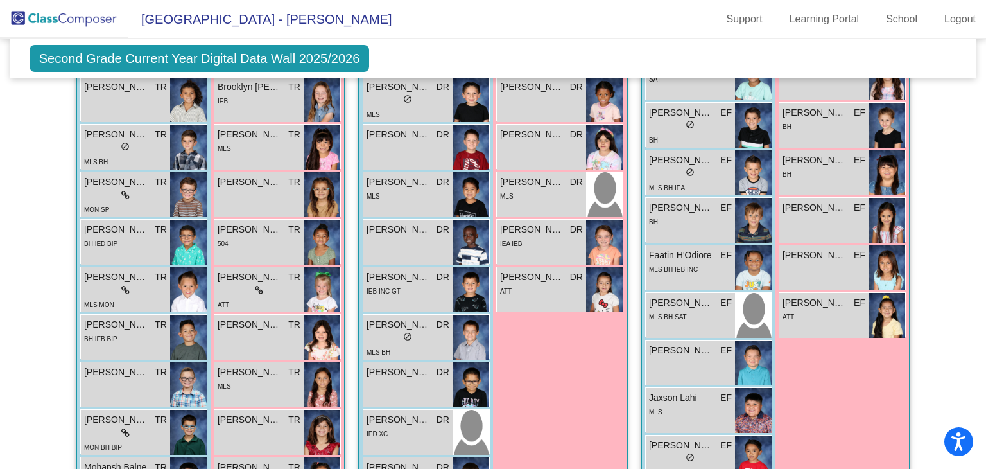
scroll to position [1223, 0]
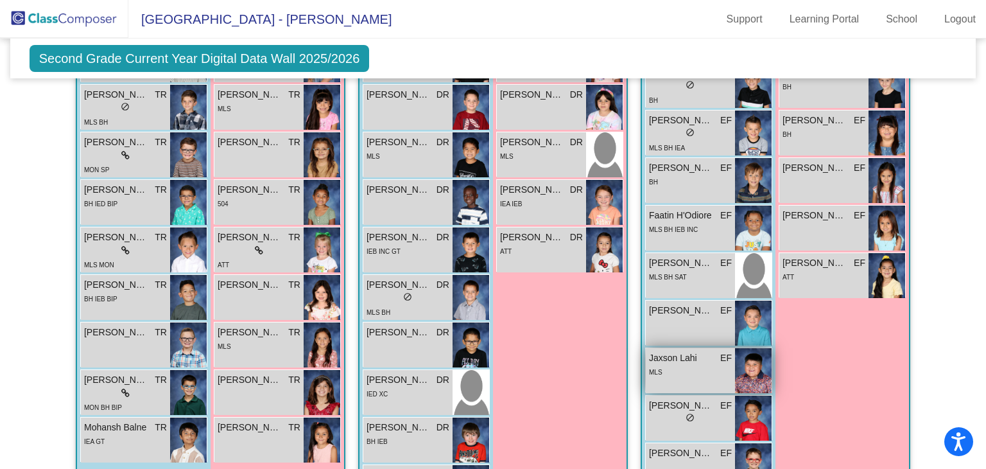
click at [673, 359] on span "Jaxson Lahi" at bounding box center [681, 357] width 64 height 13
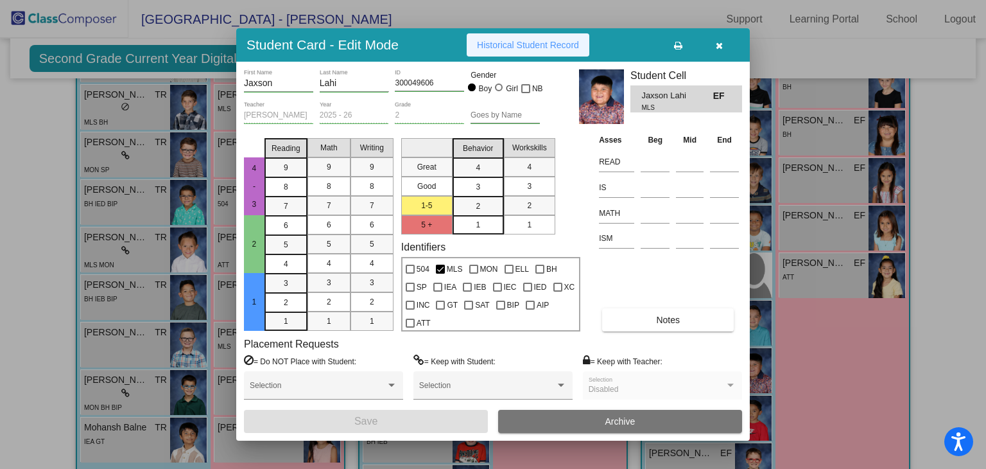
click at [502, 45] on span "Historical Student Record" at bounding box center [528, 45] width 102 height 10
click at [719, 46] on icon "button" at bounding box center [719, 45] width 7 height 9
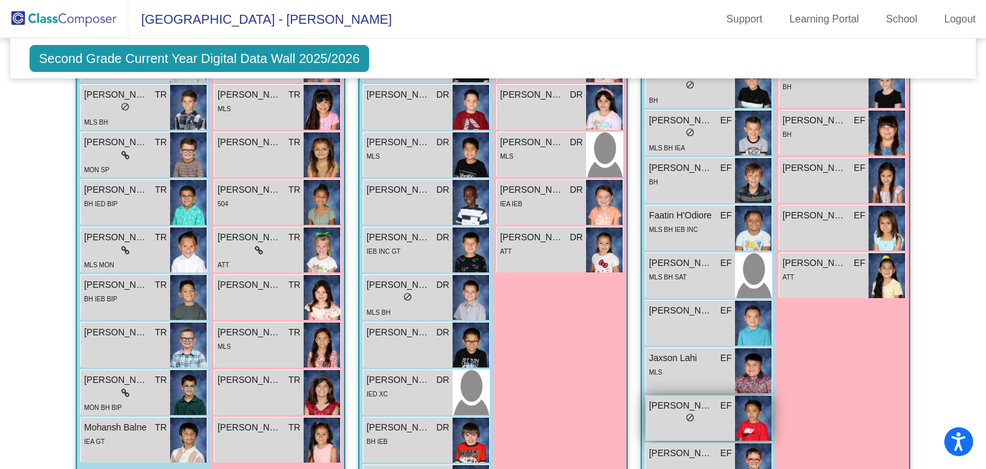
click at [658, 404] on span "[PERSON_NAME]" at bounding box center [681, 405] width 64 height 13
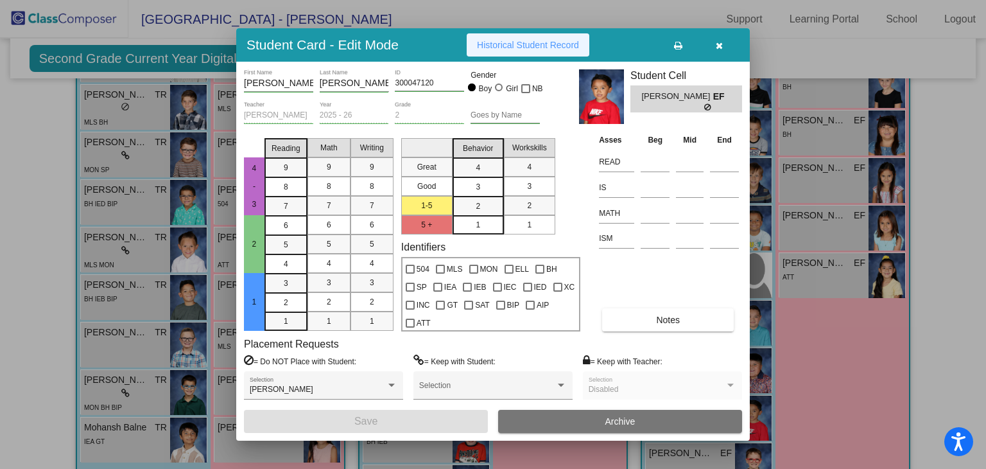
click at [502, 54] on button "Historical Student Record" at bounding box center [528, 44] width 123 height 23
click at [716, 46] on icon "button" at bounding box center [719, 45] width 7 height 9
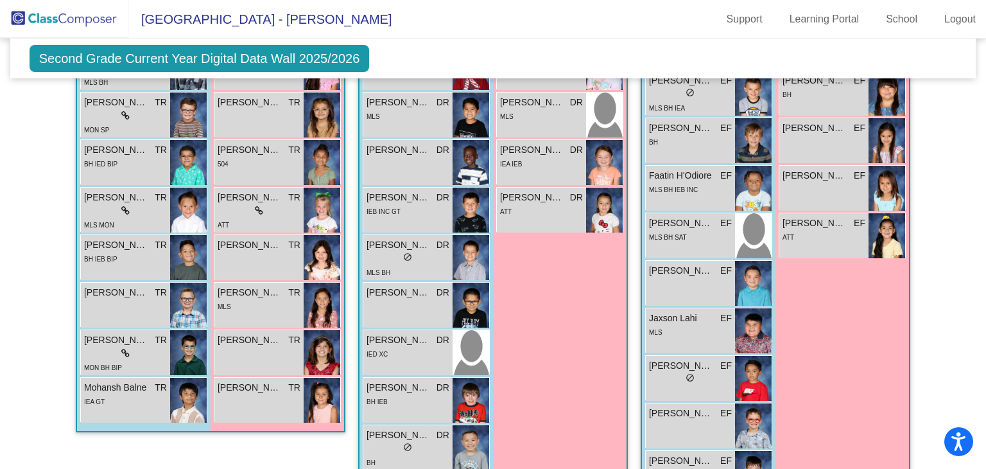
scroll to position [1302, 0]
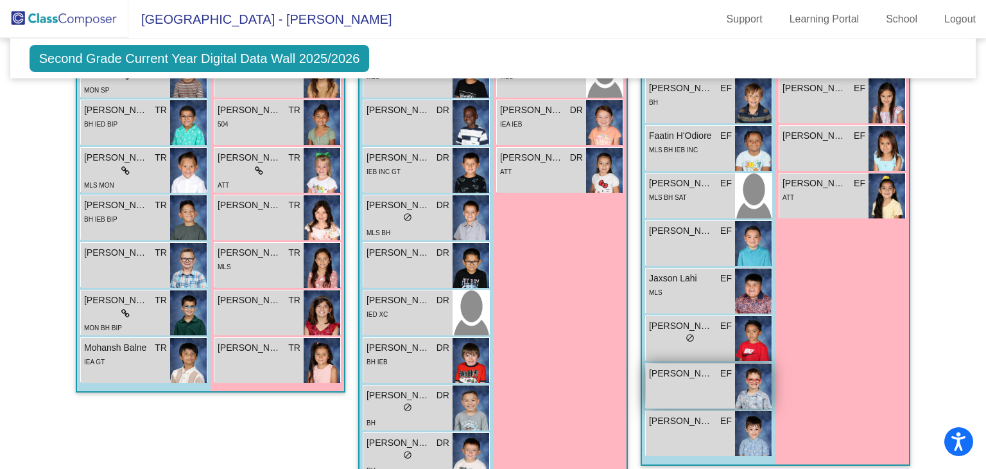
click at [661, 367] on span "[PERSON_NAME]" at bounding box center [681, 373] width 64 height 13
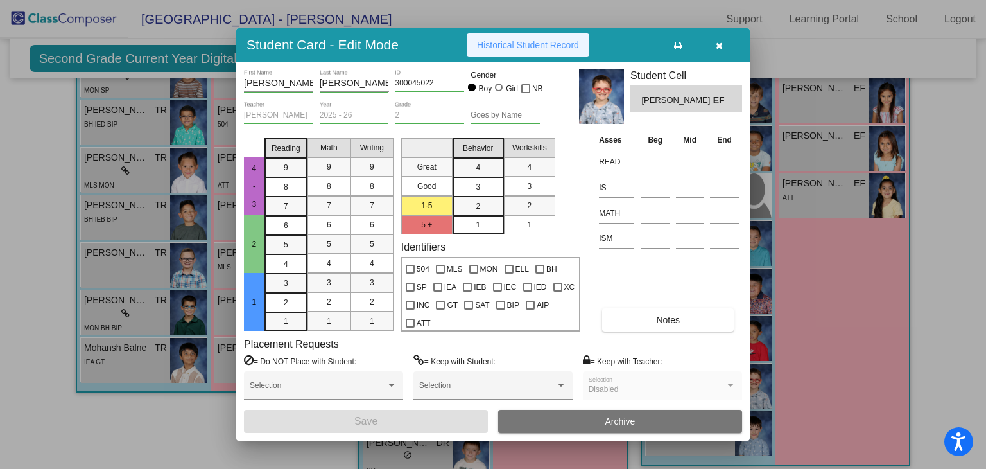
click at [532, 46] on span "Historical Student Record" at bounding box center [528, 45] width 102 height 10
click at [718, 44] on icon "button" at bounding box center [719, 45] width 7 height 9
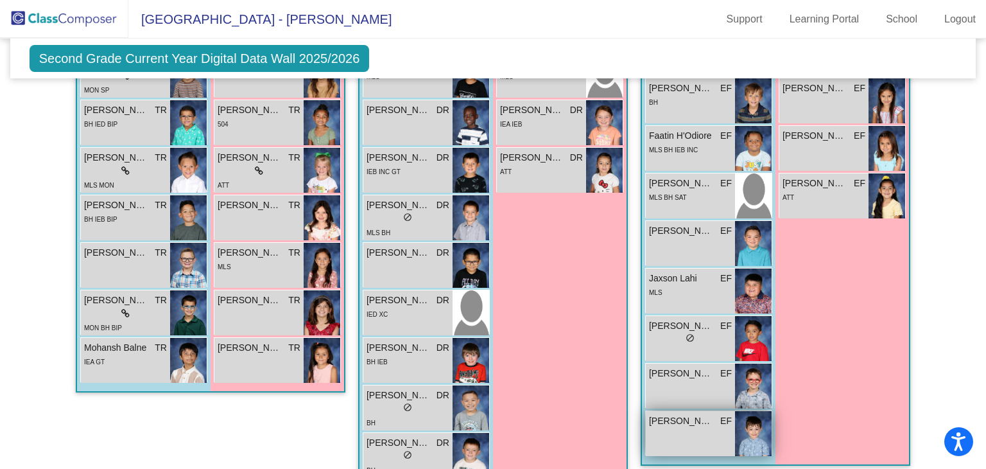
click at [674, 423] on span "[PERSON_NAME]" at bounding box center [681, 420] width 64 height 13
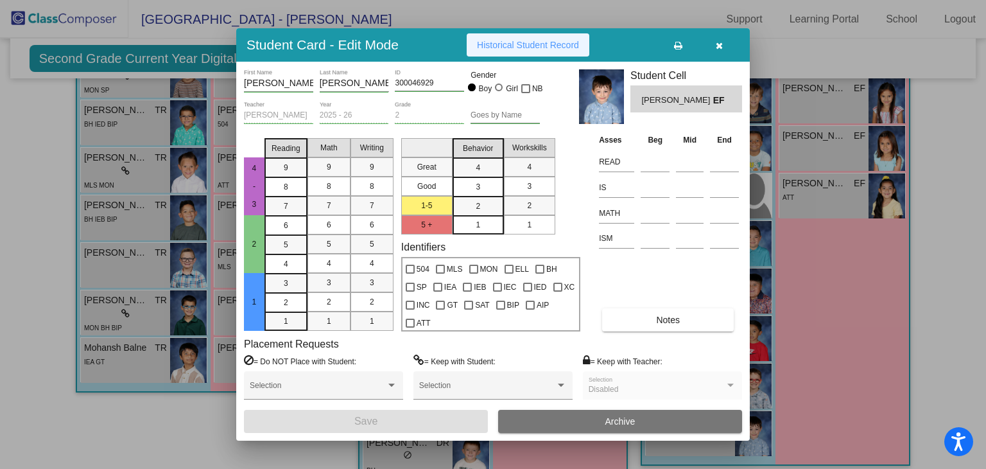
click at [505, 48] on span "Historical Student Record" at bounding box center [528, 45] width 102 height 10
click at [719, 46] on icon "button" at bounding box center [719, 45] width 7 height 9
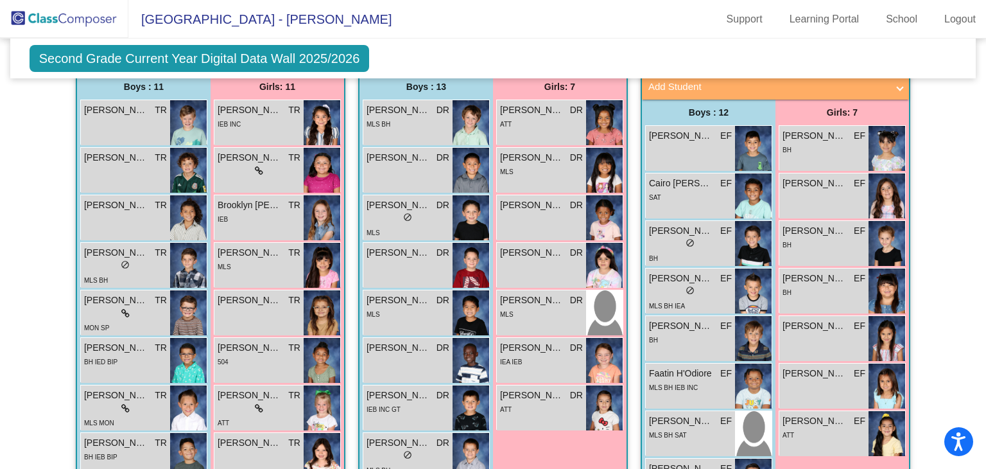
scroll to position [1076, 0]
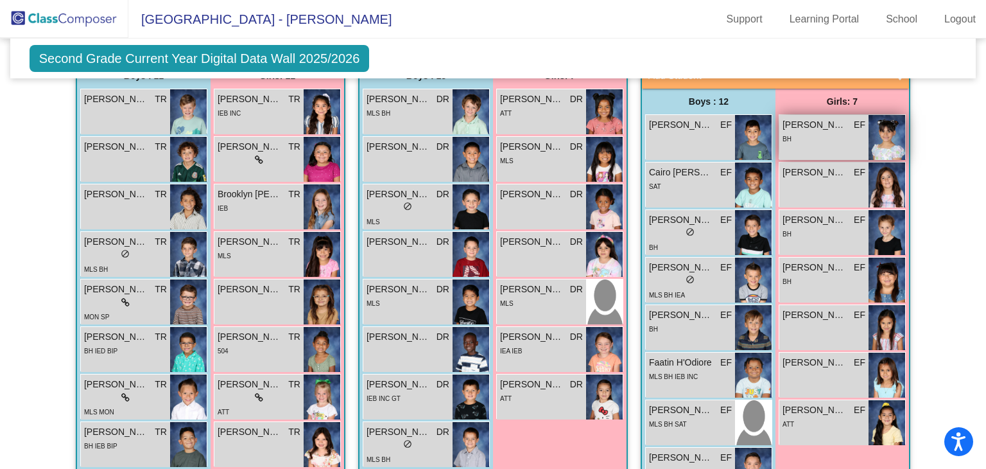
click at [810, 118] on span "[PERSON_NAME]" at bounding box center [815, 124] width 64 height 13
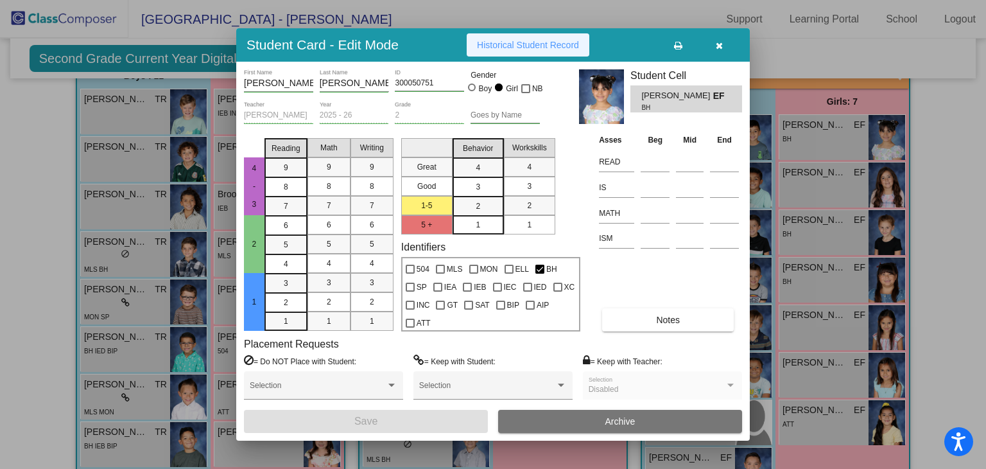
click at [500, 44] on span "Historical Student Record" at bounding box center [528, 45] width 102 height 10
click at [722, 42] on icon "button" at bounding box center [719, 45] width 7 height 9
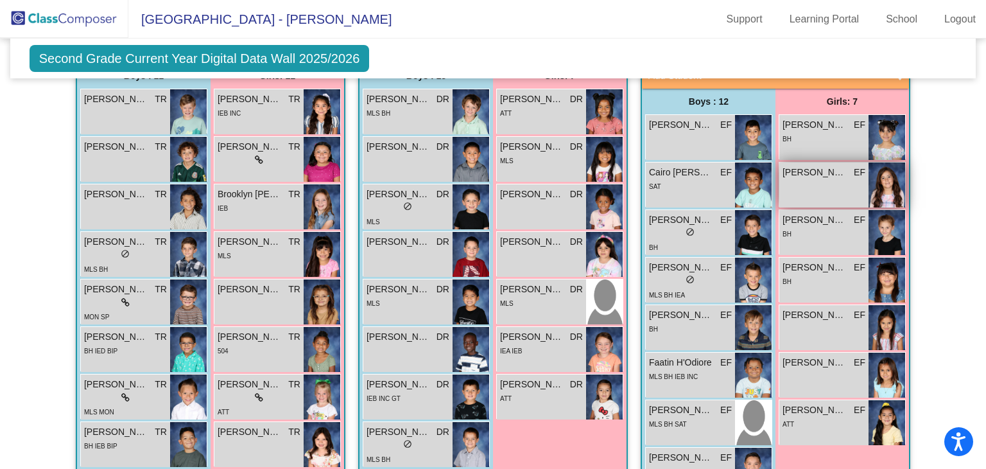
click at [812, 168] on span "[PERSON_NAME]" at bounding box center [815, 172] width 64 height 13
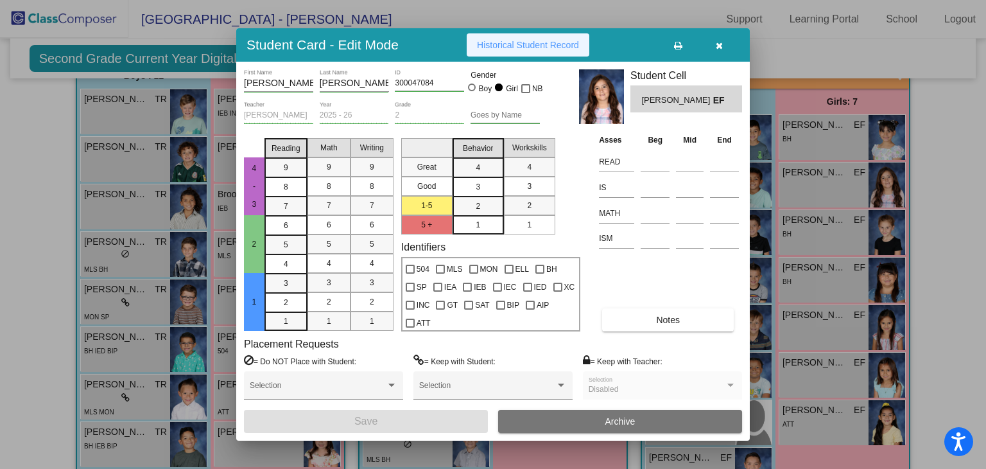
click at [526, 52] on button "Historical Student Record" at bounding box center [528, 44] width 123 height 23
click at [719, 44] on icon "button" at bounding box center [719, 45] width 7 height 9
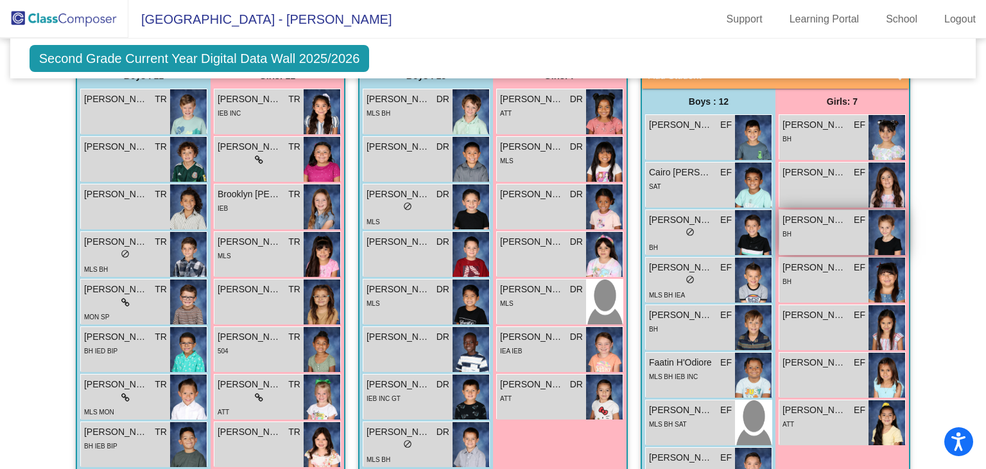
click at [790, 221] on span "[PERSON_NAME]" at bounding box center [815, 219] width 64 height 13
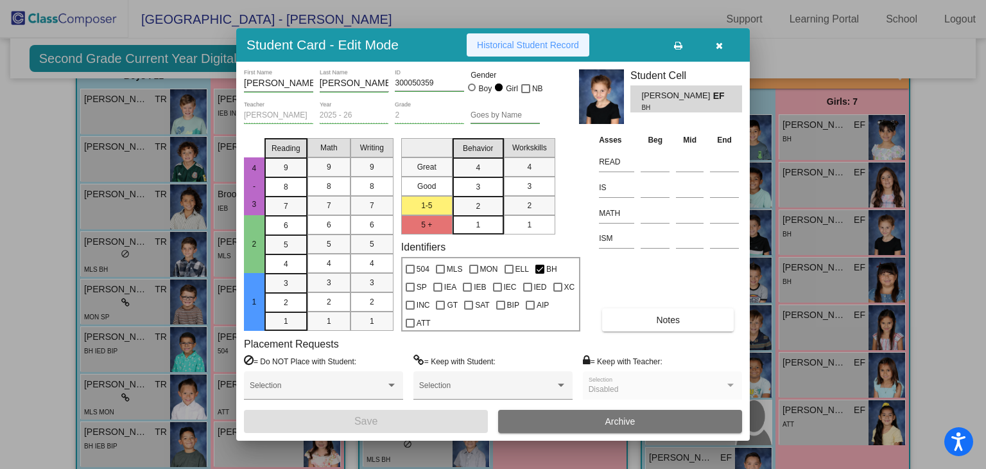
click at [517, 49] on span "Historical Student Record" at bounding box center [528, 45] width 102 height 10
click at [720, 44] on icon "button" at bounding box center [719, 45] width 7 height 9
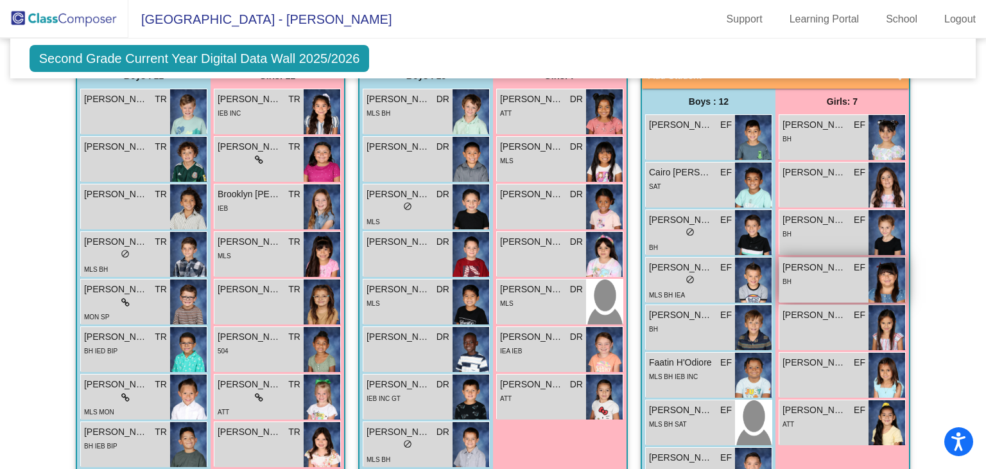
click at [807, 264] on span "[PERSON_NAME]" at bounding box center [815, 267] width 64 height 13
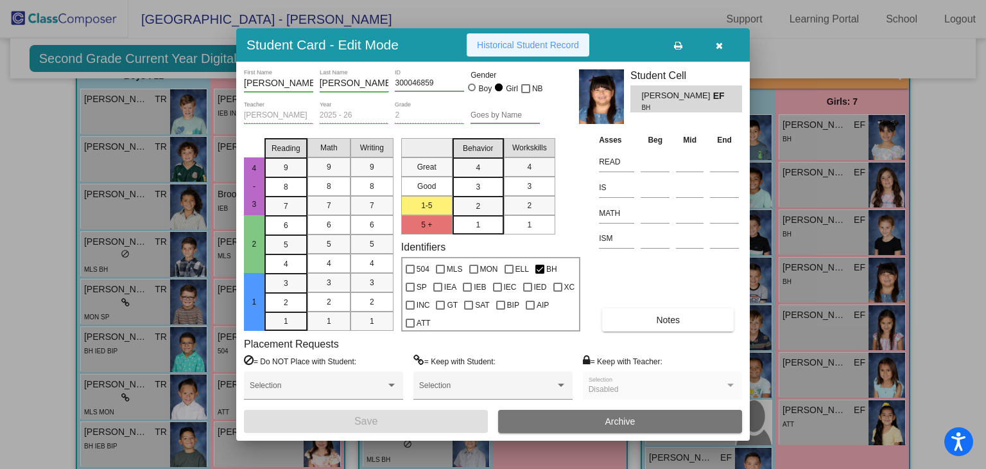
click at [566, 50] on button "Historical Student Record" at bounding box center [528, 44] width 123 height 23
click at [726, 48] on button "button" at bounding box center [719, 44] width 41 height 23
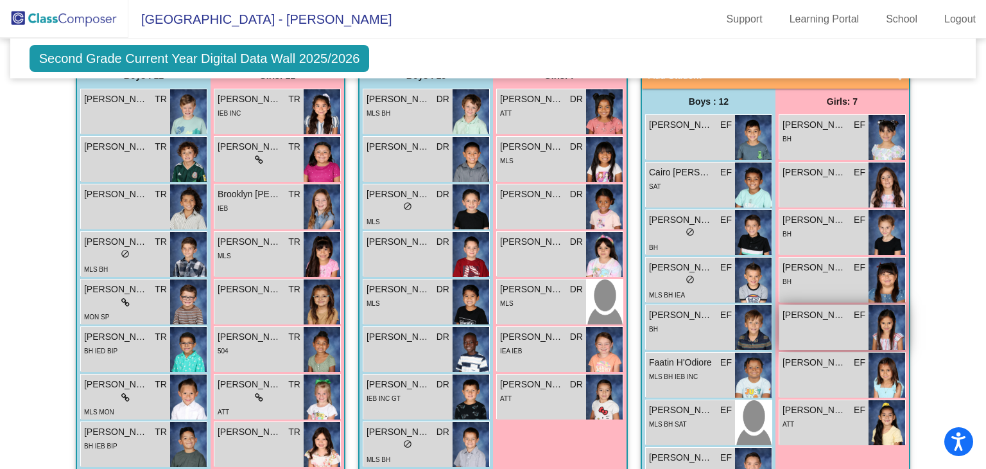
click at [803, 317] on span "[PERSON_NAME]" at bounding box center [815, 314] width 64 height 13
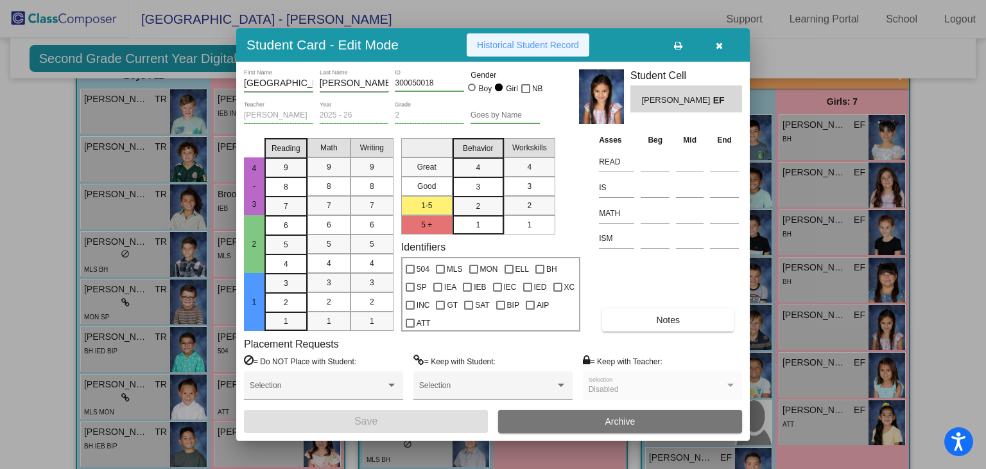
click at [538, 44] on span "Historical Student Record" at bounding box center [528, 45] width 102 height 10
click at [722, 43] on icon "button" at bounding box center [719, 45] width 7 height 9
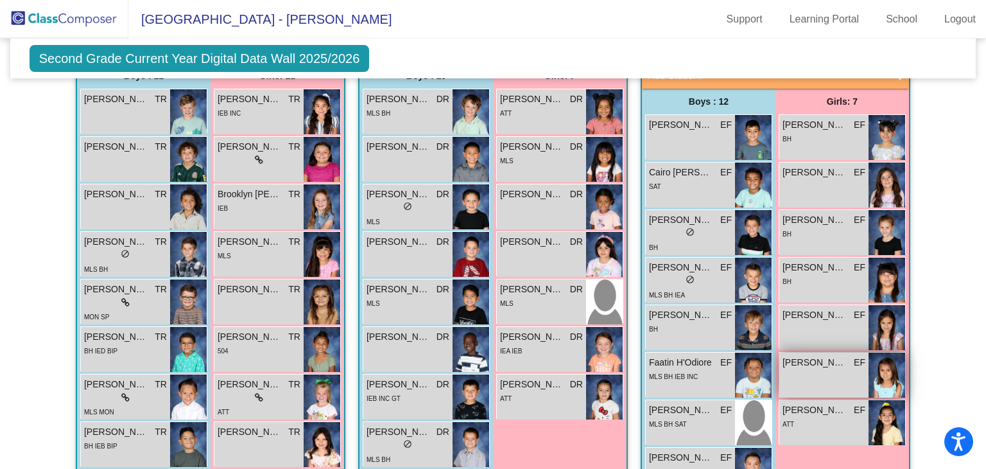
click at [790, 356] on span "[PERSON_NAME]" at bounding box center [815, 362] width 64 height 13
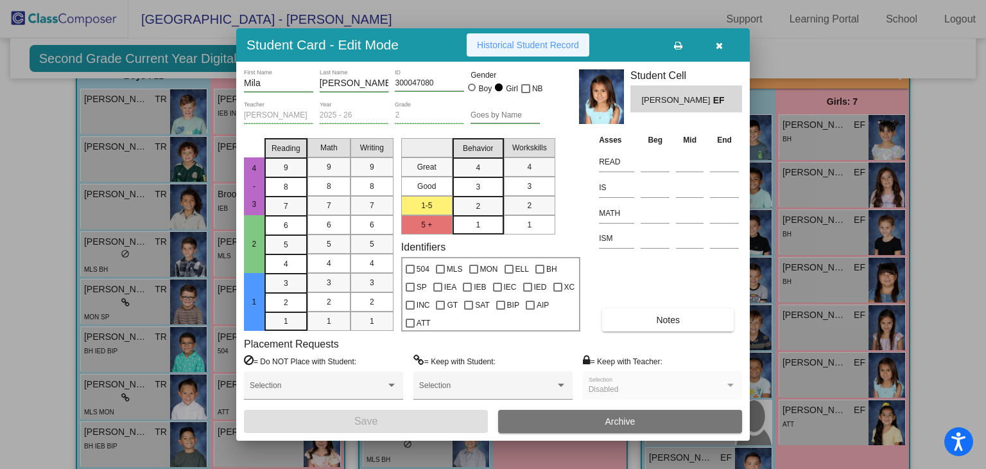
click at [527, 42] on span "Historical Student Record" at bounding box center [528, 45] width 102 height 10
click at [719, 48] on icon "button" at bounding box center [719, 45] width 7 height 9
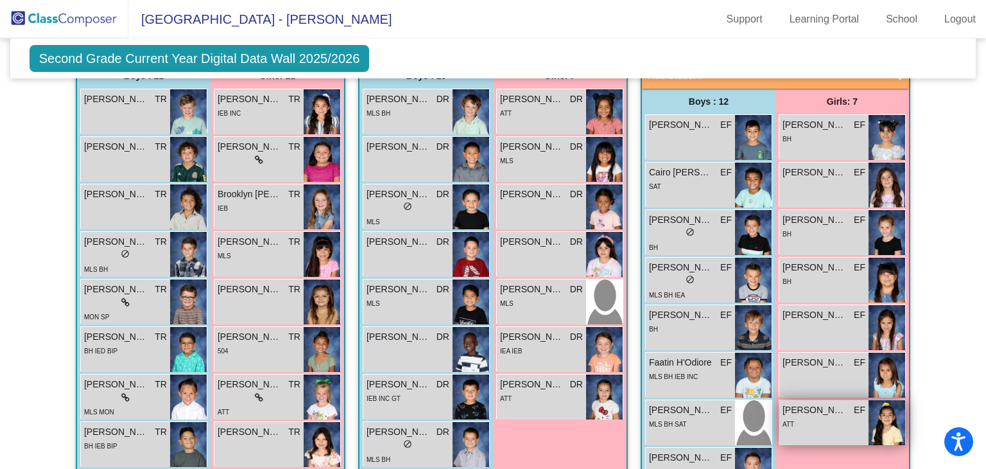
click at [801, 407] on span "[PERSON_NAME]" at bounding box center [815, 409] width 64 height 13
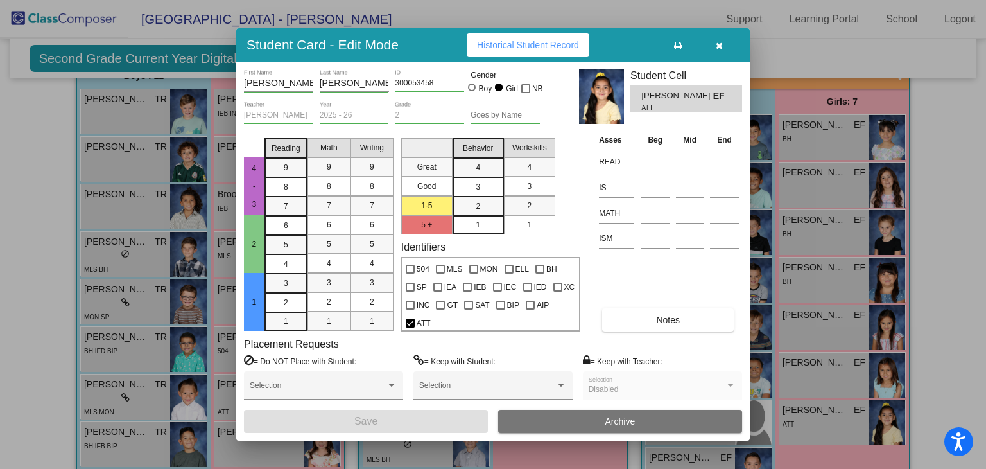
click at [502, 44] on span "Historical Student Record" at bounding box center [528, 45] width 102 height 10
click at [726, 43] on button "button" at bounding box center [719, 44] width 41 height 23
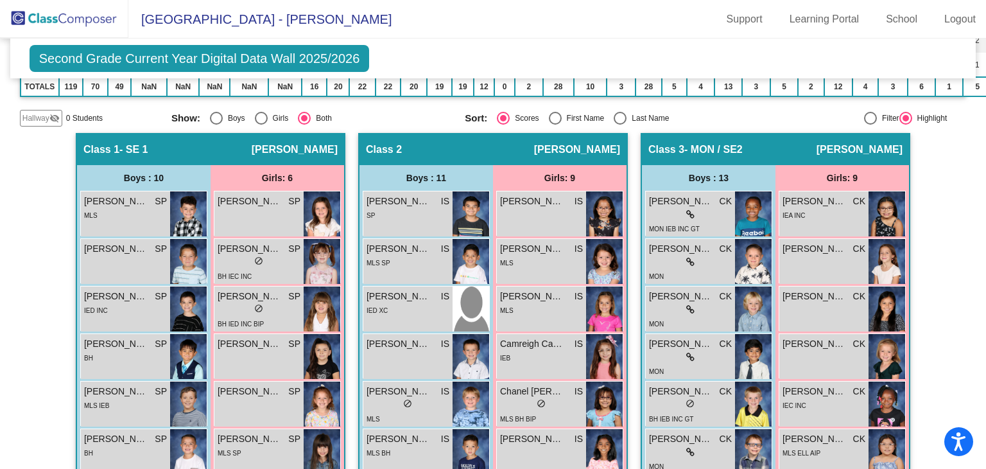
scroll to position [293, 0]
